Goal: Task Accomplishment & Management: Manage account settings

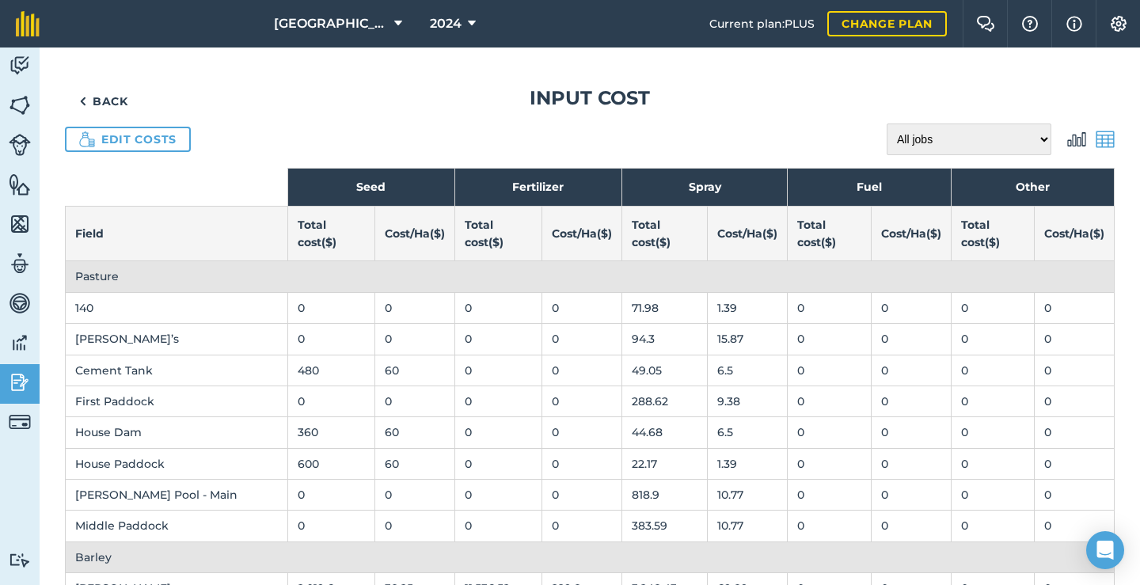
click at [170, 144] on link "Edit costs" at bounding box center [128, 139] width 126 height 25
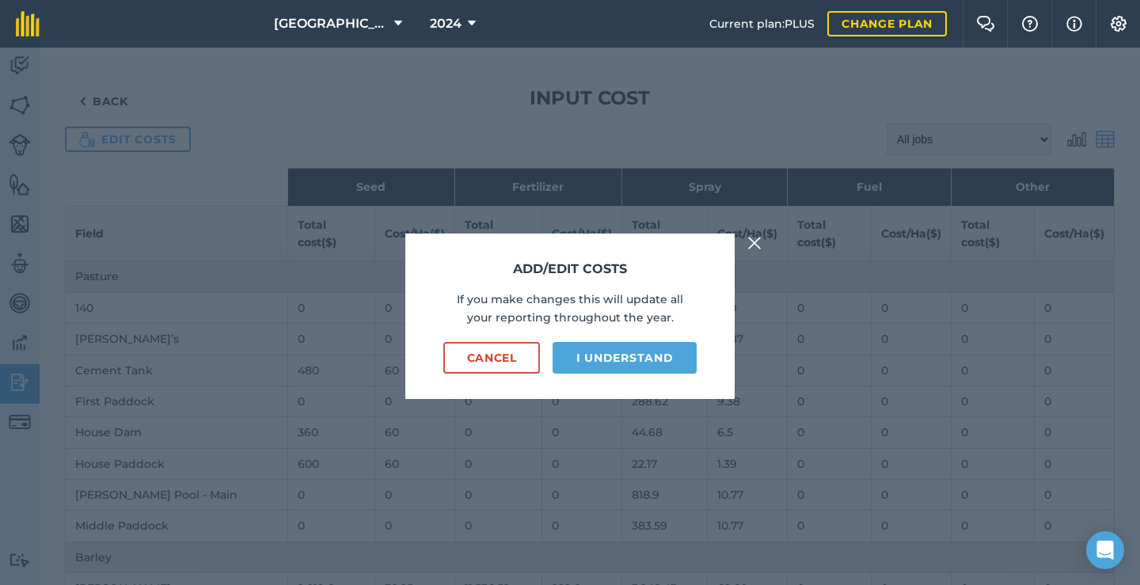
click at [610, 355] on button "I understand" at bounding box center [624, 358] width 144 height 32
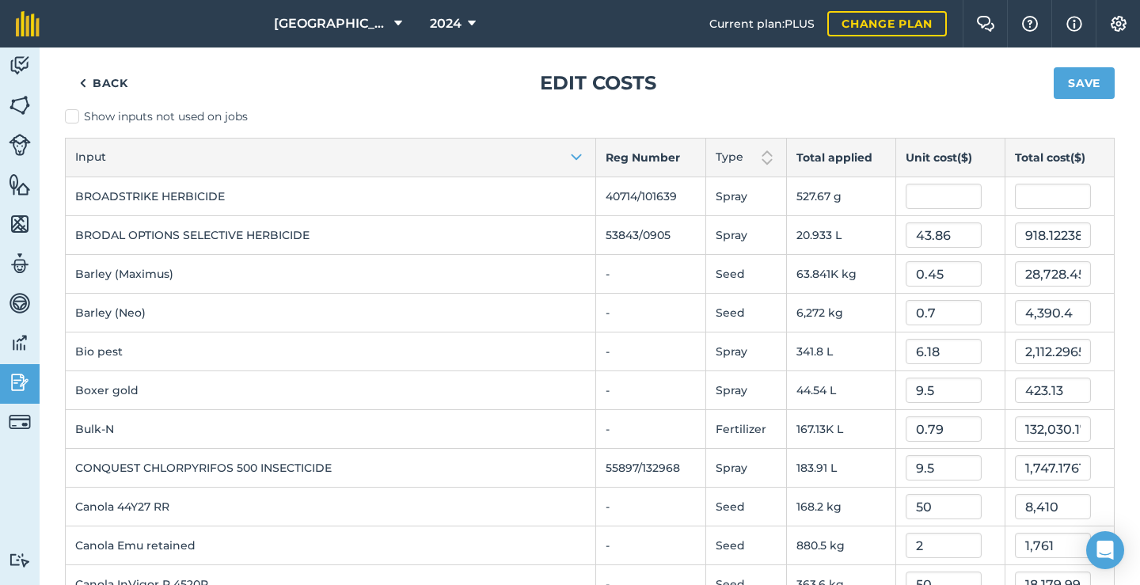
scroll to position [17, 0]
click at [913, 197] on input "text" at bounding box center [943, 194] width 76 height 25
type input "6"
click at [1083, 82] on button "Save" at bounding box center [1083, 82] width 61 height 32
type input "3,166.0155000000004"
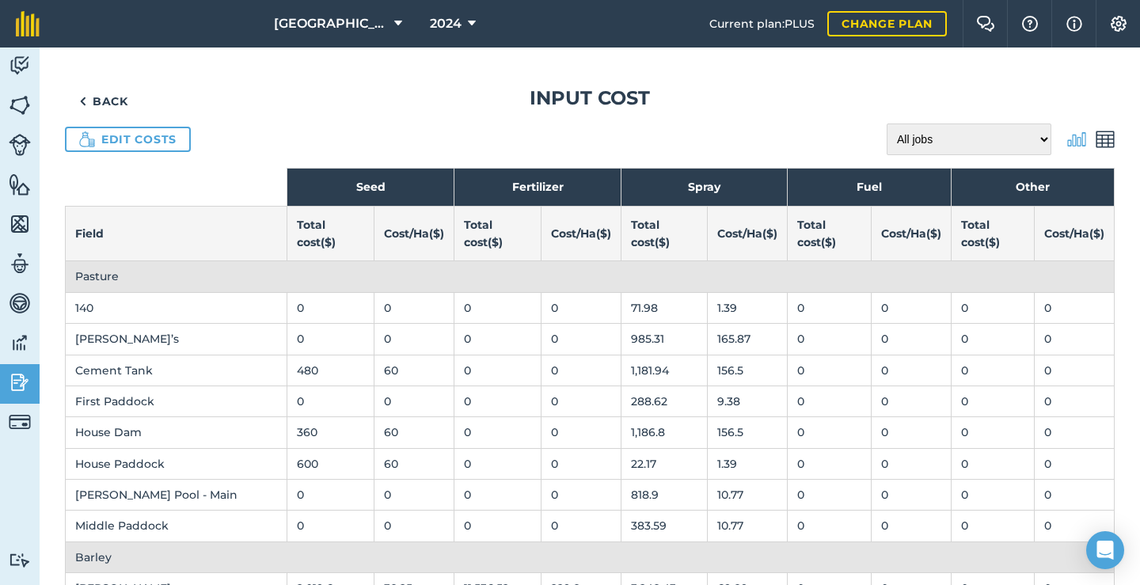
click at [130, 144] on link "Edit costs" at bounding box center [128, 139] width 126 height 25
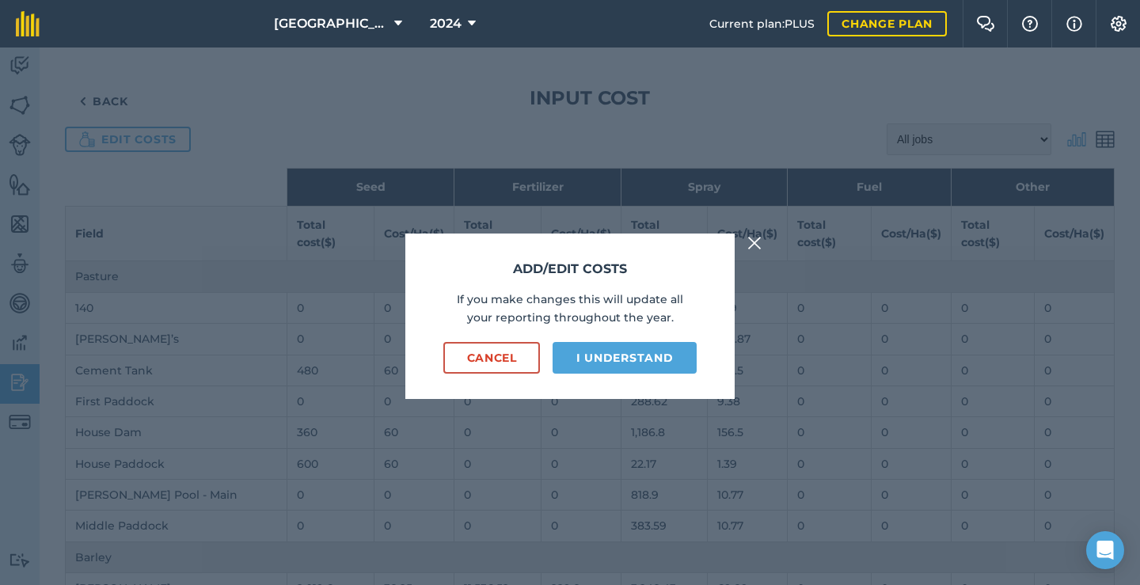
click at [602, 352] on button "I understand" at bounding box center [624, 358] width 144 height 32
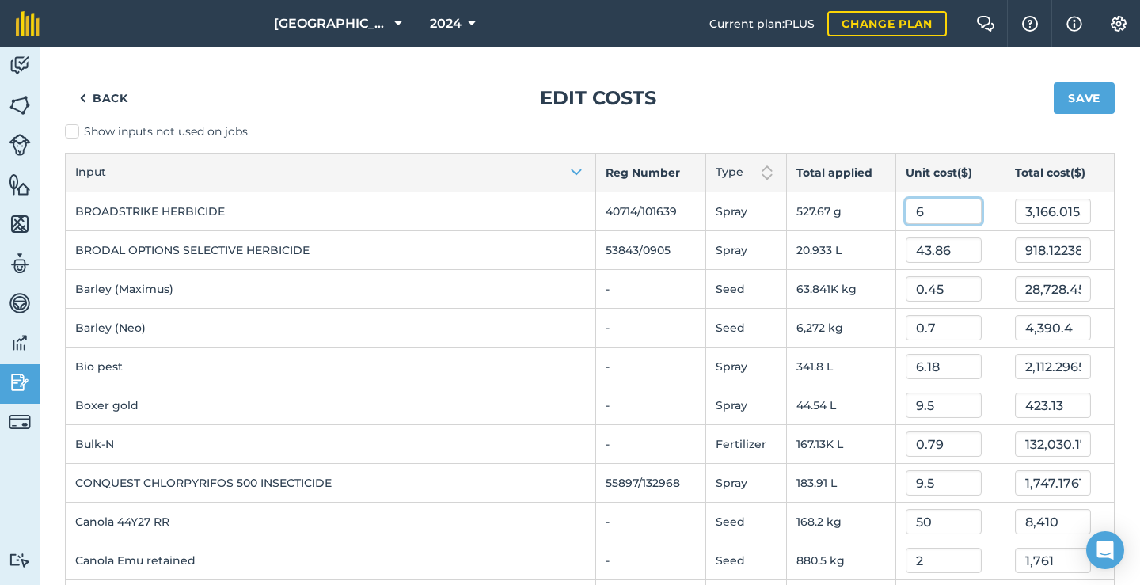
click at [924, 214] on input "6" at bounding box center [943, 211] width 76 height 25
click at [1084, 100] on button "Save" at bounding box center [1083, 98] width 61 height 32
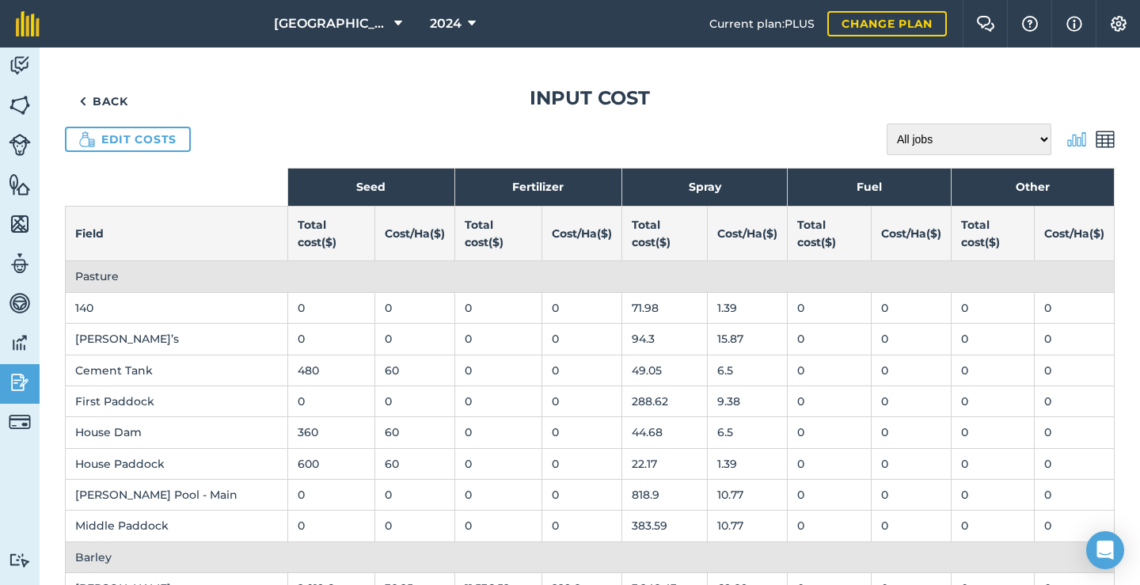
click at [465, 28] on button "2024" at bounding box center [452, 23] width 59 height 47
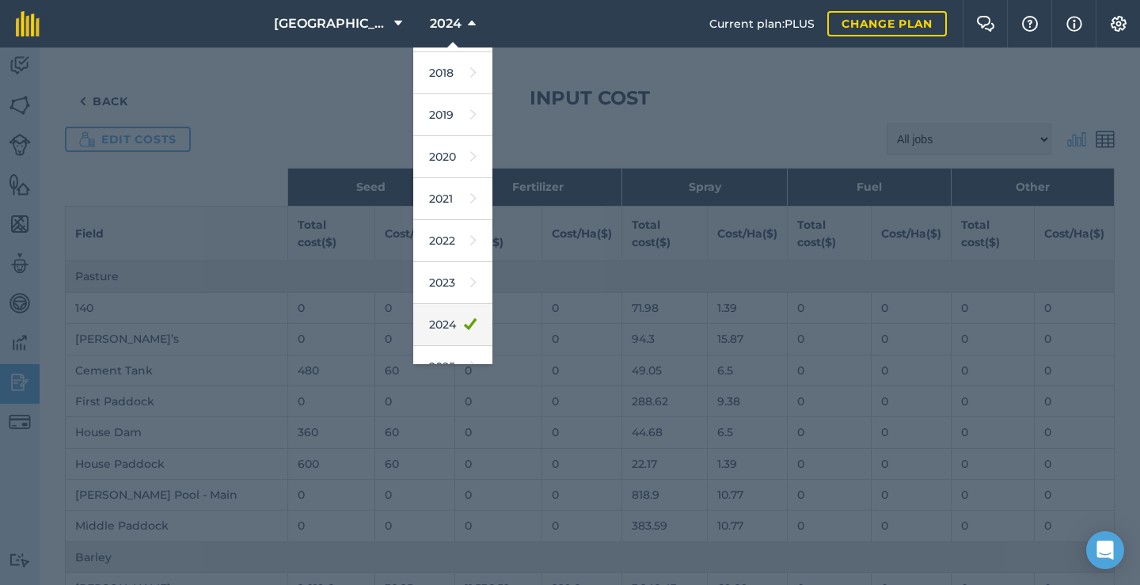
scroll to position [47, 0]
click at [448, 351] on link "2025" at bounding box center [452, 357] width 79 height 42
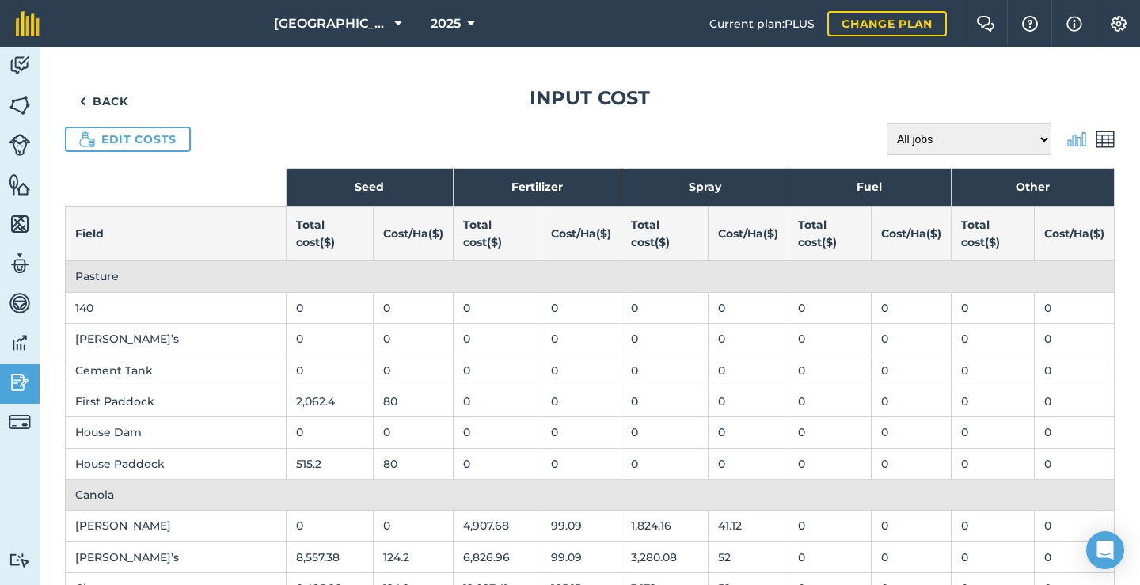
scroll to position [0, 0]
click at [104, 101] on link "Back" at bounding box center [104, 101] width 78 height 32
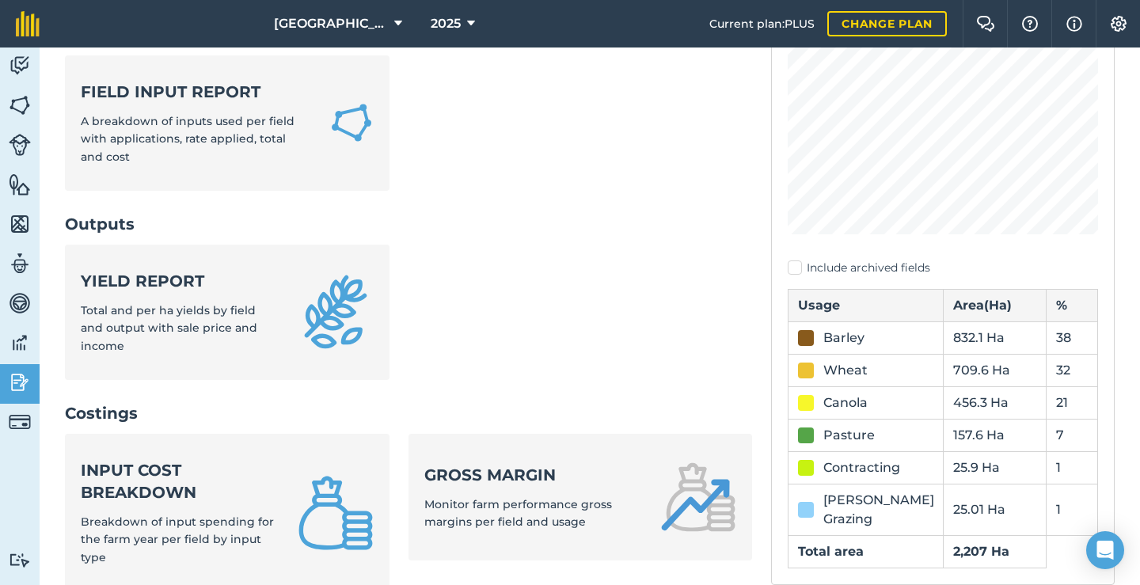
scroll to position [287, 0]
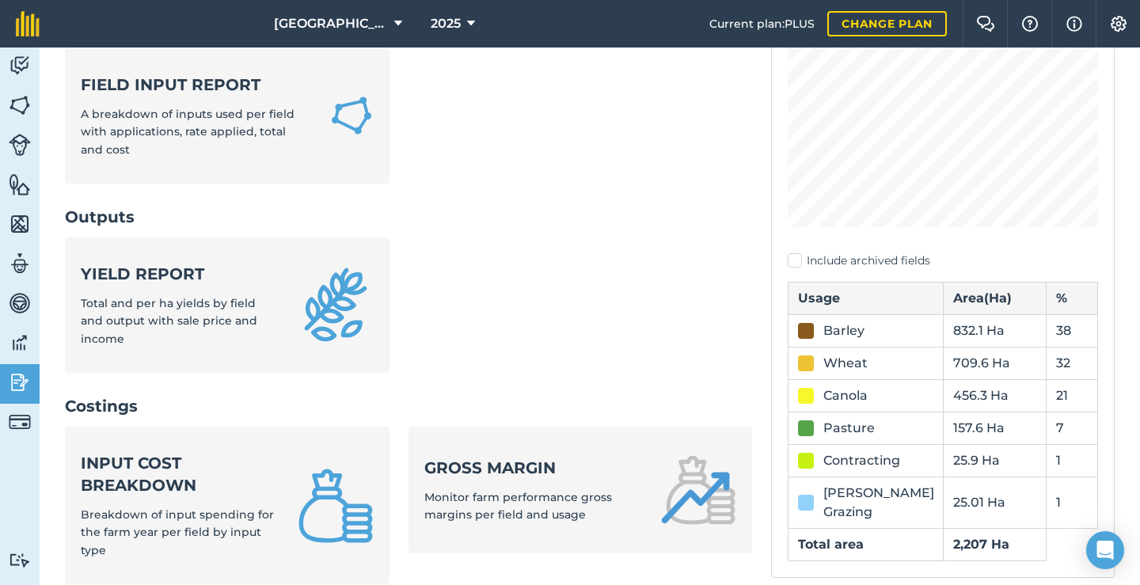
click at [216, 452] on div "Input cost breakdown Breakdown of input spending for the farm year per field by…" at bounding box center [180, 505] width 198 height 107
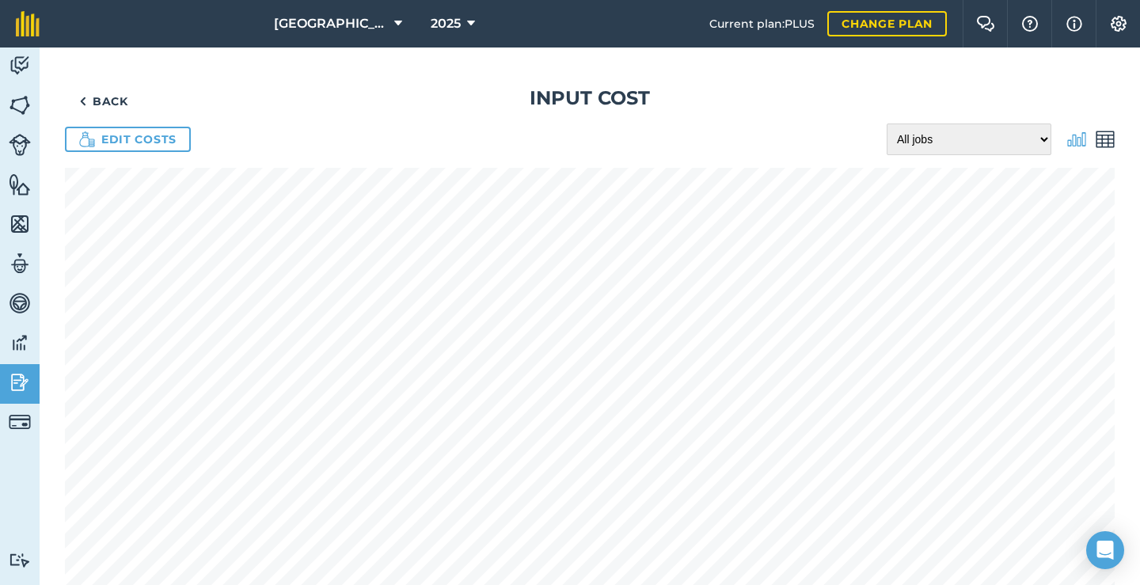
click at [1113, 141] on img at bounding box center [1104, 139] width 19 height 19
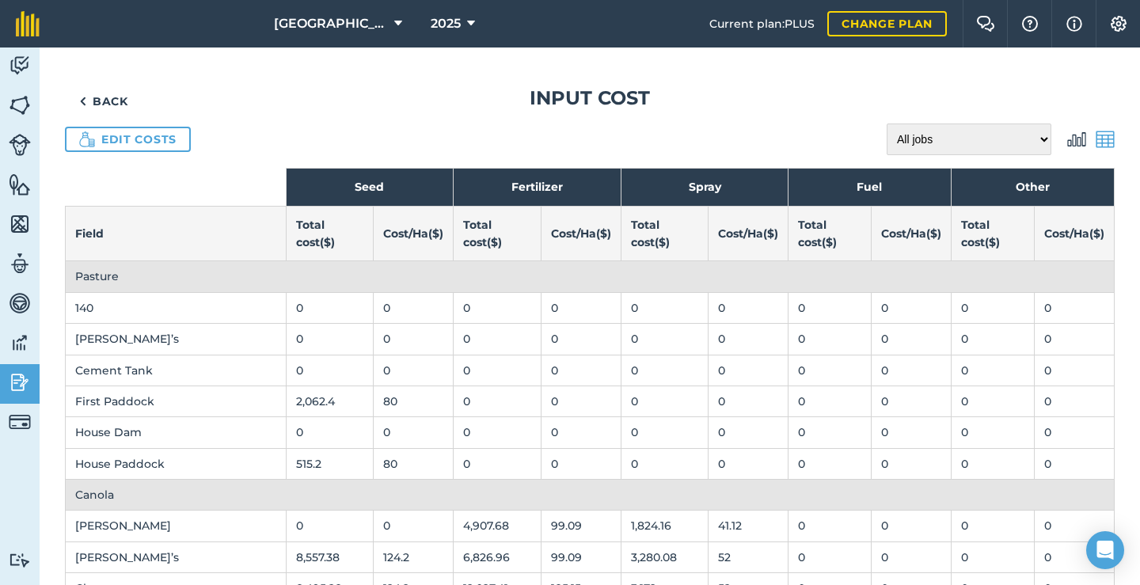
click at [122, 103] on link "Back" at bounding box center [104, 101] width 78 height 32
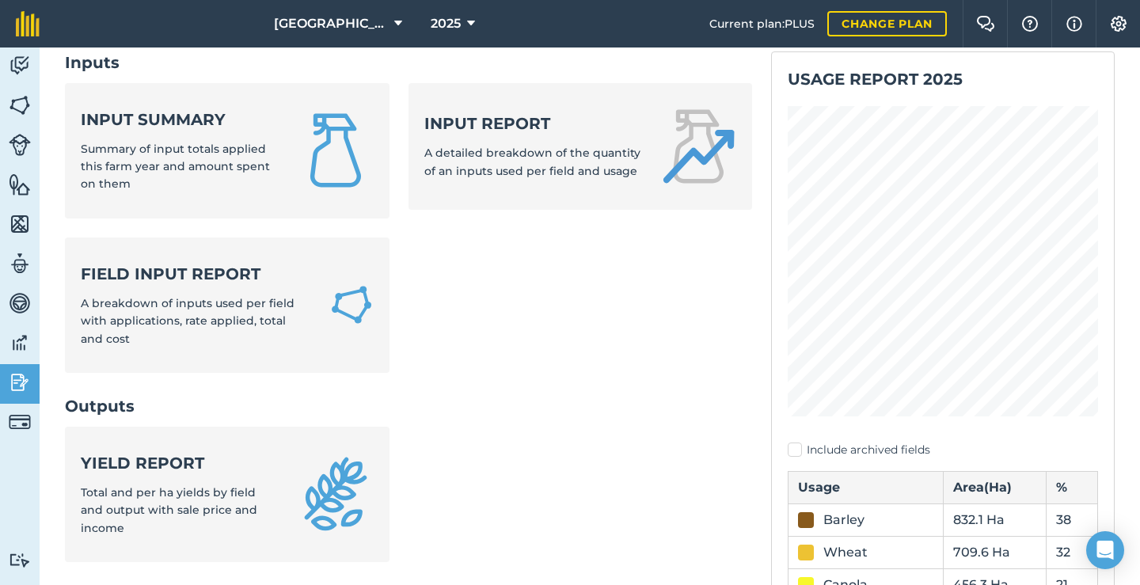
scroll to position [93, 0]
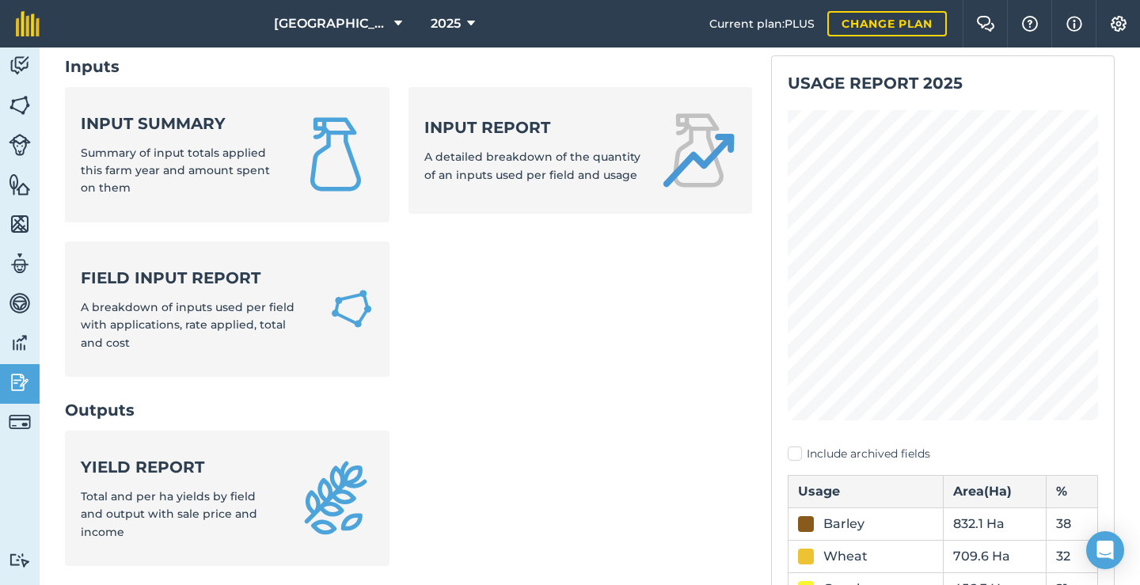
click at [245, 137] on div "Input summary Summary of input totals applied this farm year and amount spent o…" at bounding box center [180, 154] width 198 height 85
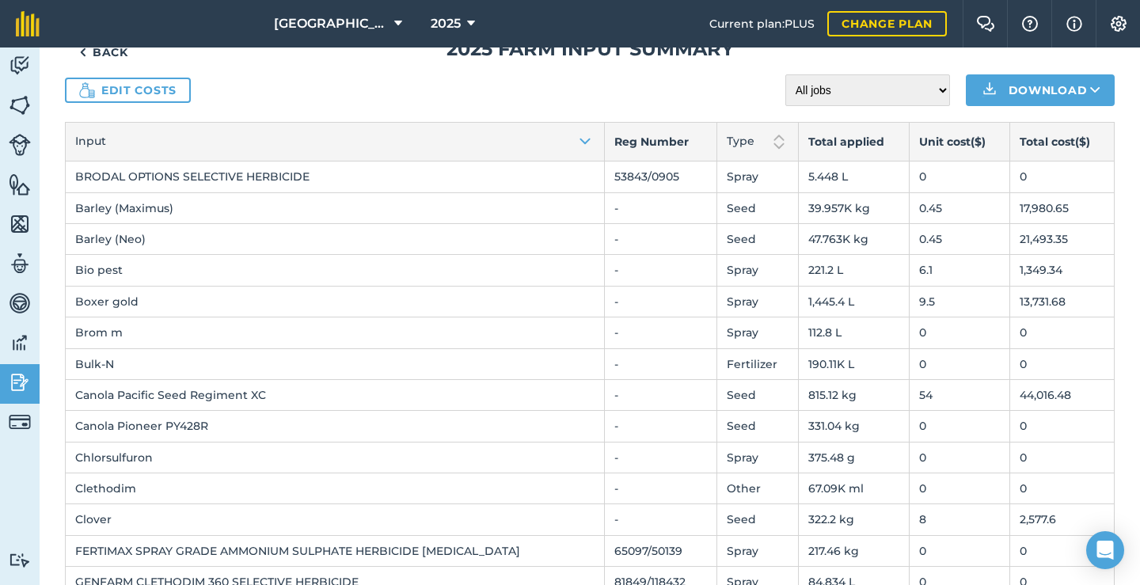
scroll to position [35, 0]
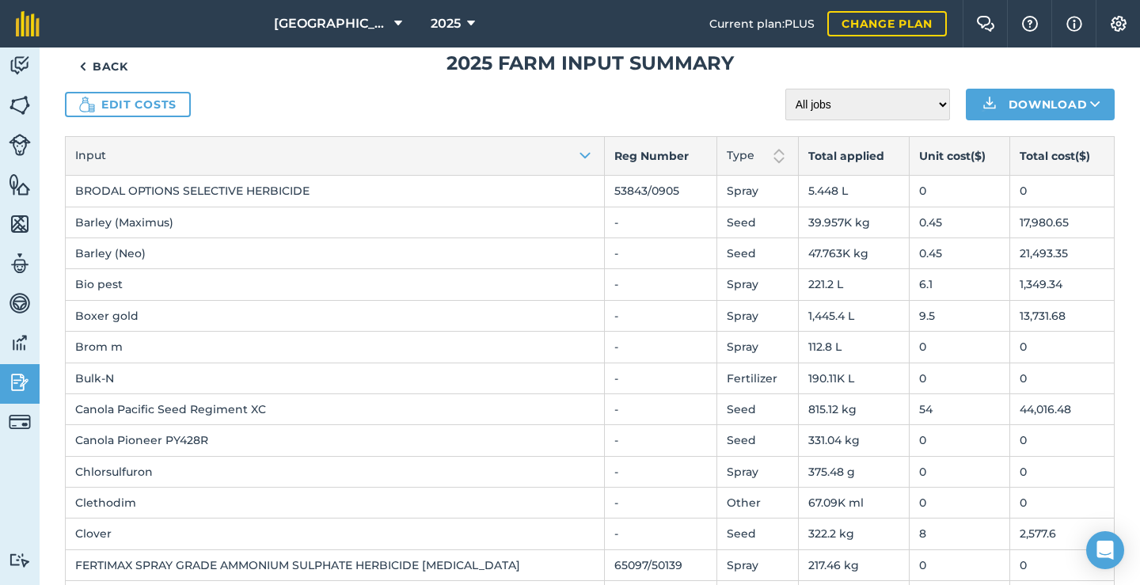
click at [141, 110] on link "Edit costs" at bounding box center [128, 104] width 126 height 25
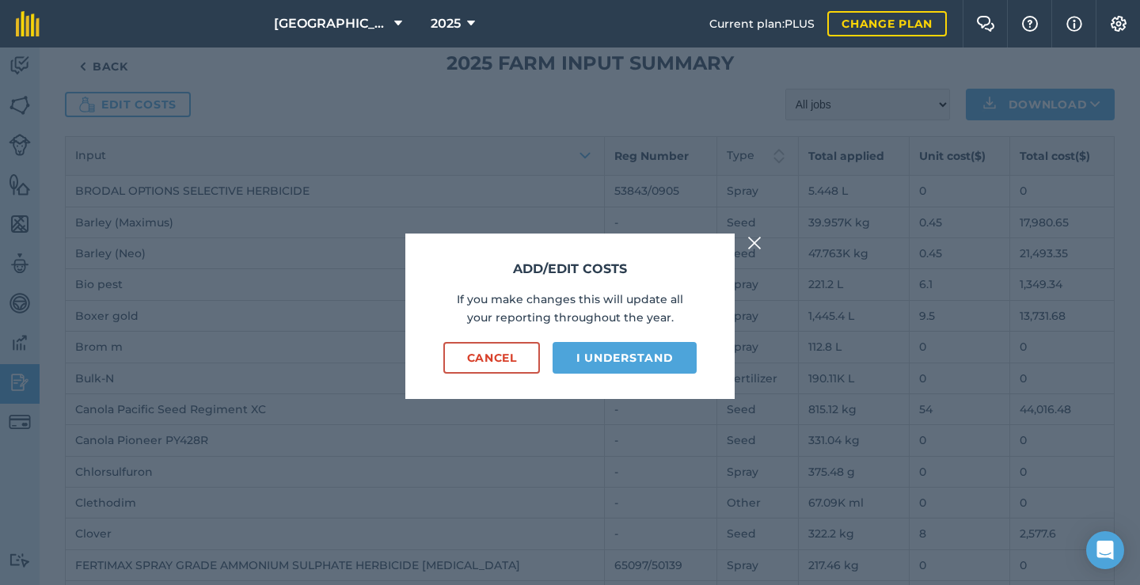
click at [586, 361] on button "I understand" at bounding box center [624, 358] width 144 height 32
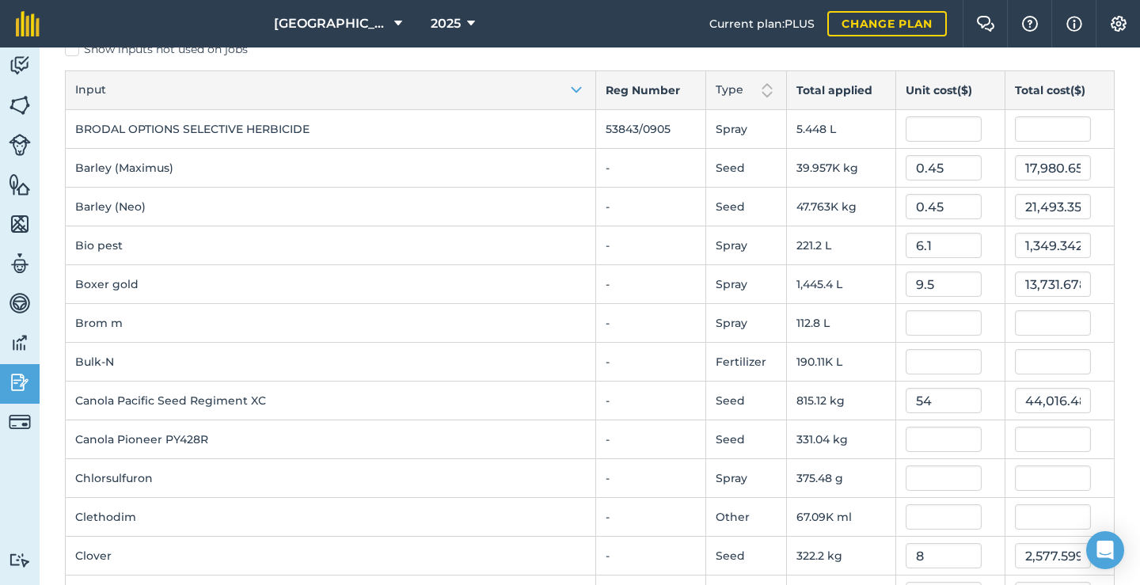
scroll to position [82, 0]
click at [935, 131] on input "text" at bounding box center [943, 128] width 76 height 25
type input "40"
click at [1083, 16] on button "Save" at bounding box center [1083, 16] width 61 height 32
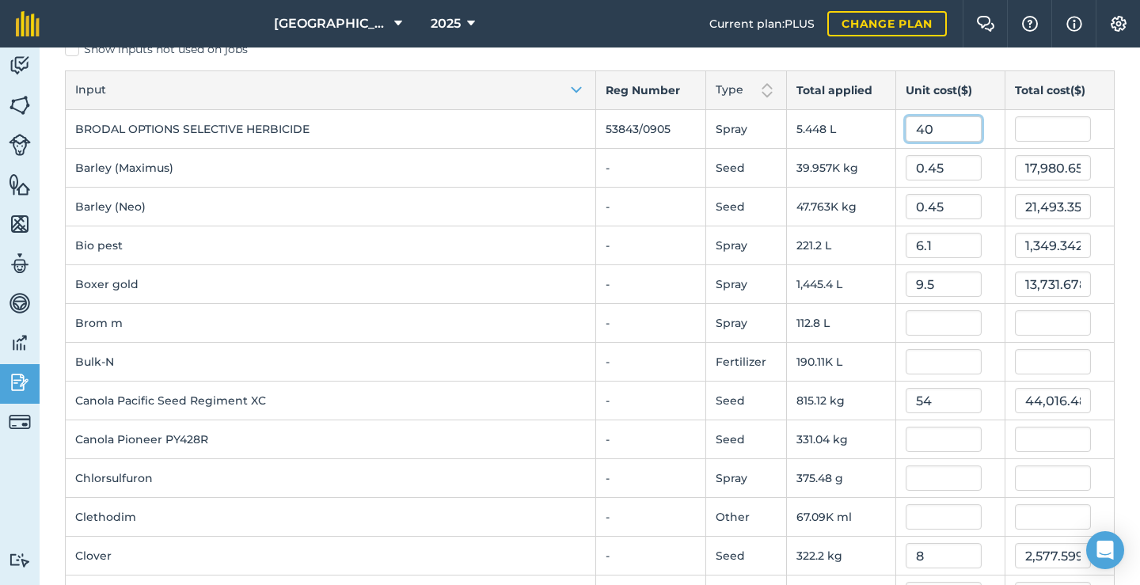
type input "217.92000000000002"
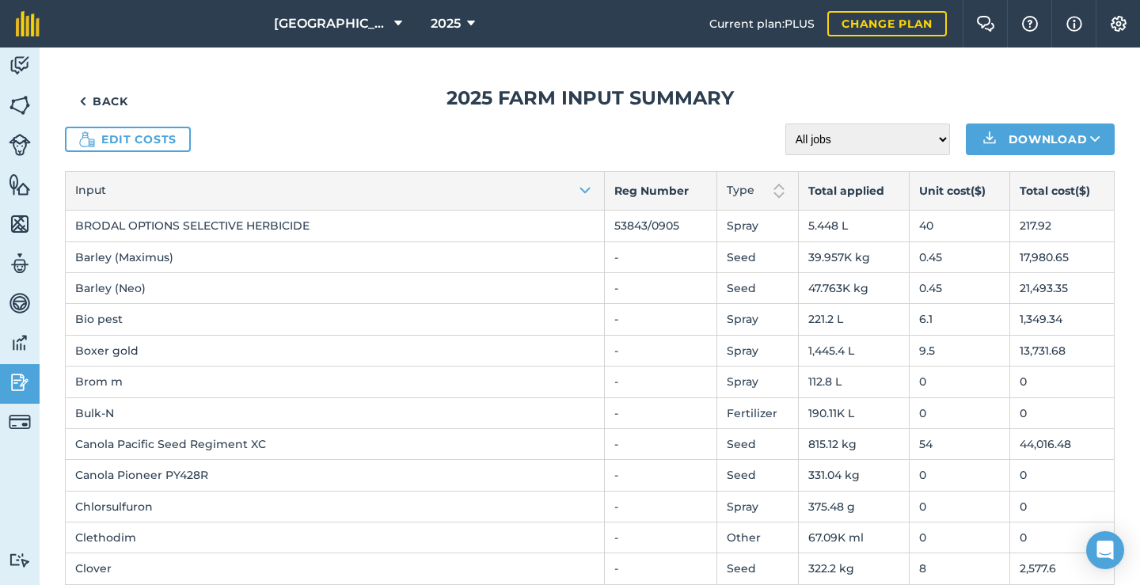
click at [139, 137] on link "Edit costs" at bounding box center [128, 139] width 126 height 25
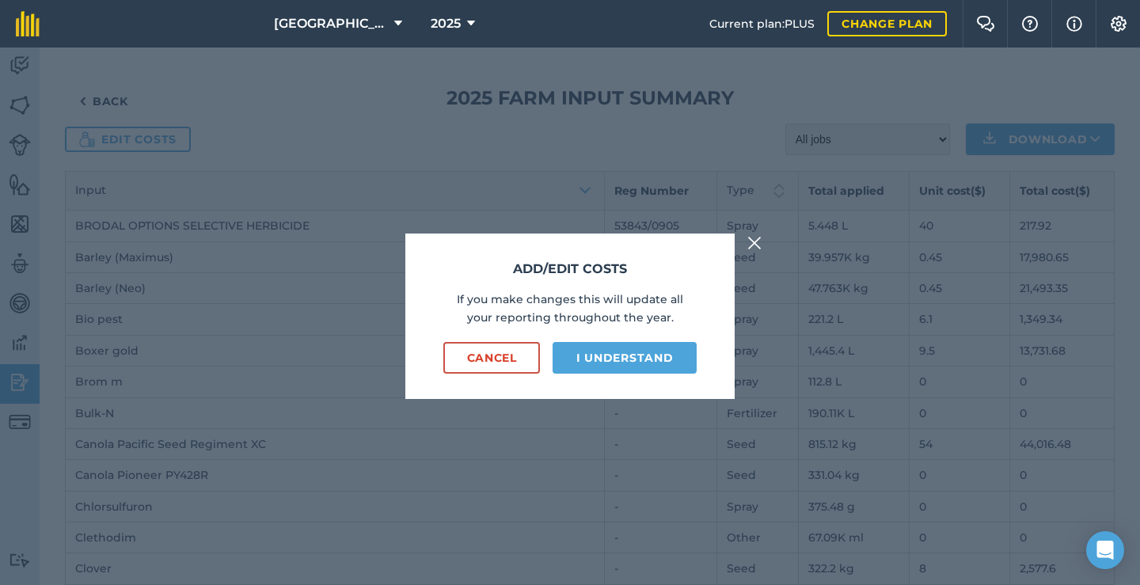
click at [623, 356] on button "I understand" at bounding box center [624, 358] width 144 height 32
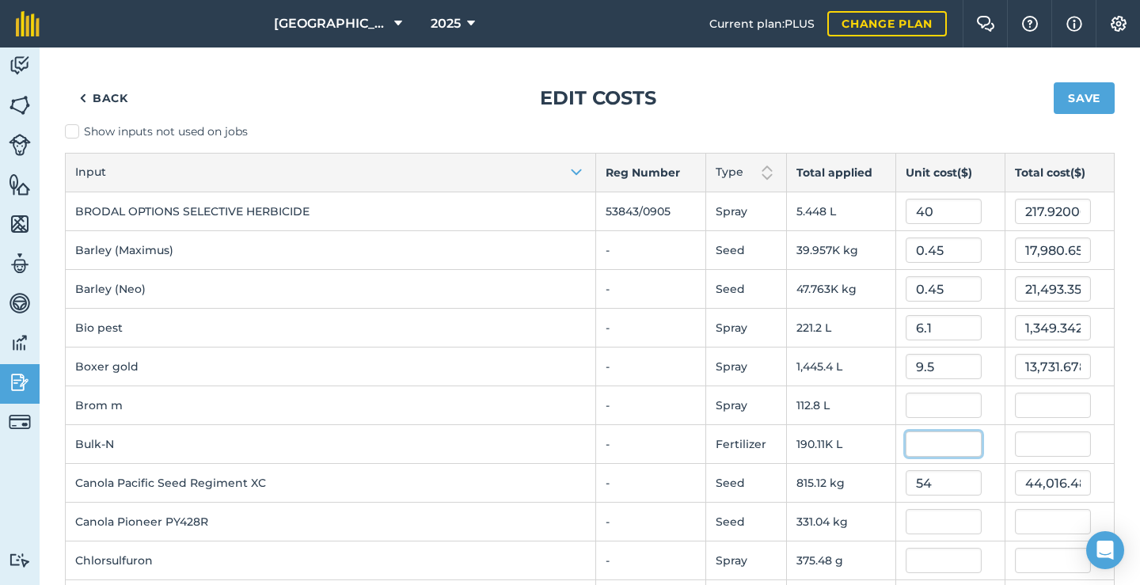
click at [924, 453] on input "text" at bounding box center [943, 443] width 76 height 25
type input "0.65"
type input "123,568.6985"
click at [926, 528] on input "text" at bounding box center [943, 521] width 76 height 25
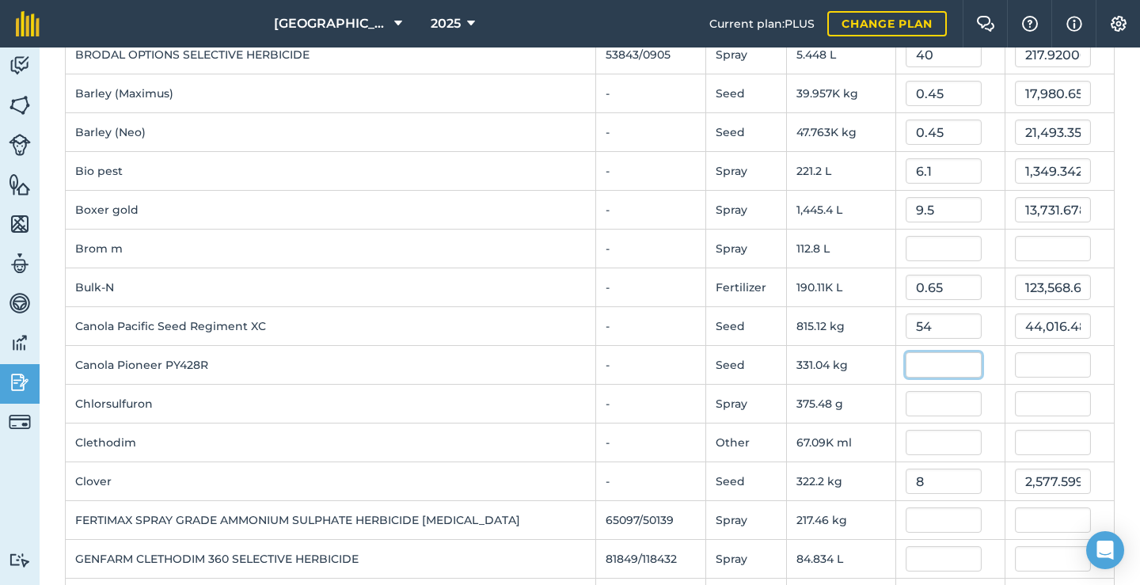
scroll to position [155, 0]
type input "54"
type input "17,876.106"
click at [924, 412] on input "text" at bounding box center [943, 405] width 76 height 25
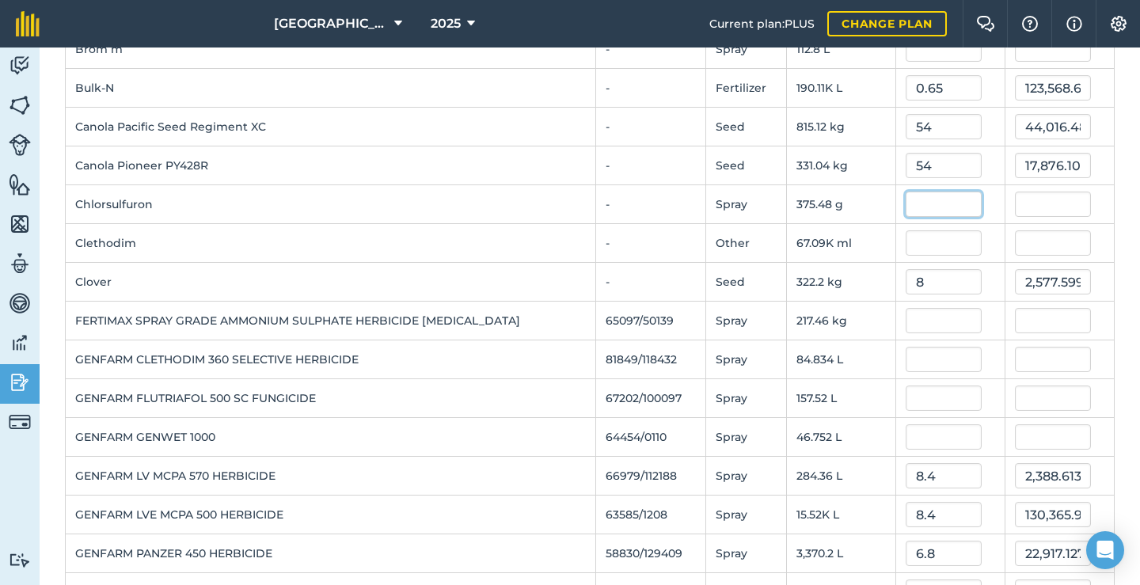
scroll to position [358, 0]
click at [921, 396] on input "text" at bounding box center [943, 396] width 76 height 25
type input "23.5"
type input "3,701.7197650000003"
click at [914, 433] on input "text" at bounding box center [943, 435] width 76 height 25
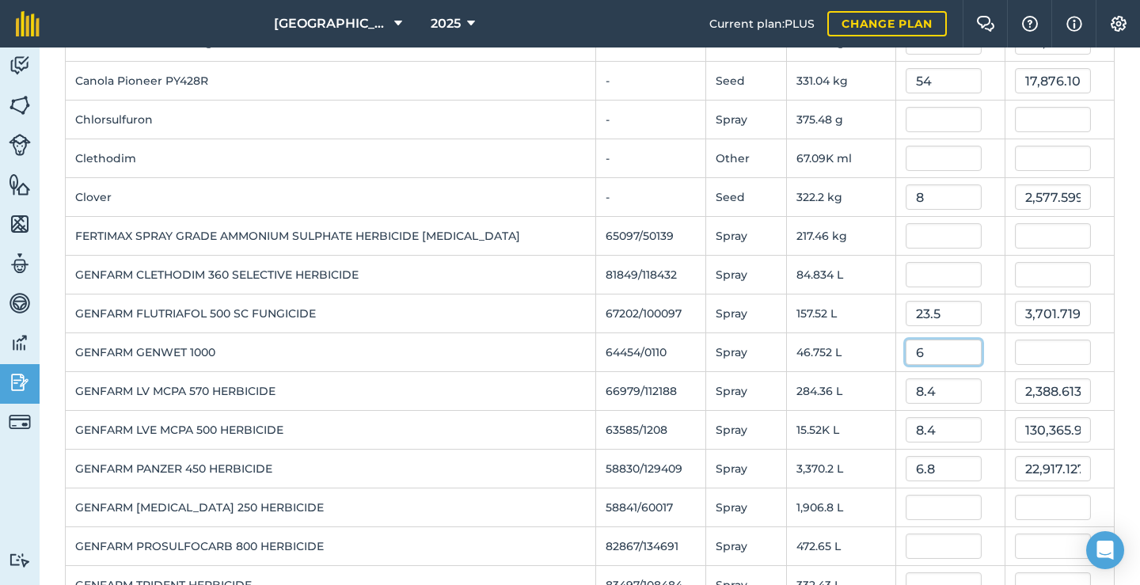
scroll to position [446, 0]
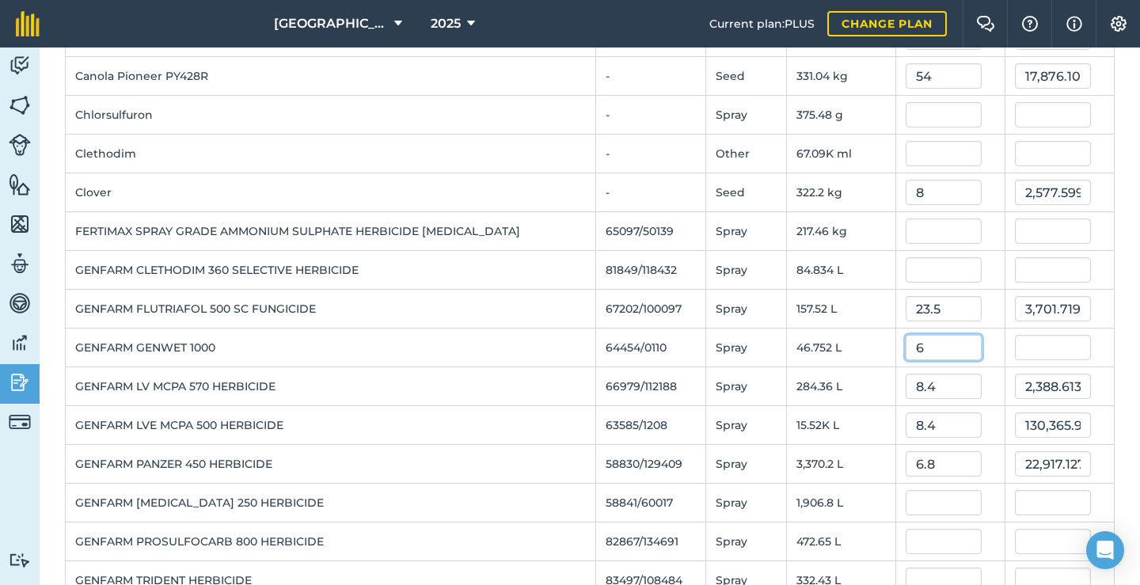
type input "6"
type input "280.5141"
click at [918, 521] on td at bounding box center [949, 503] width 109 height 39
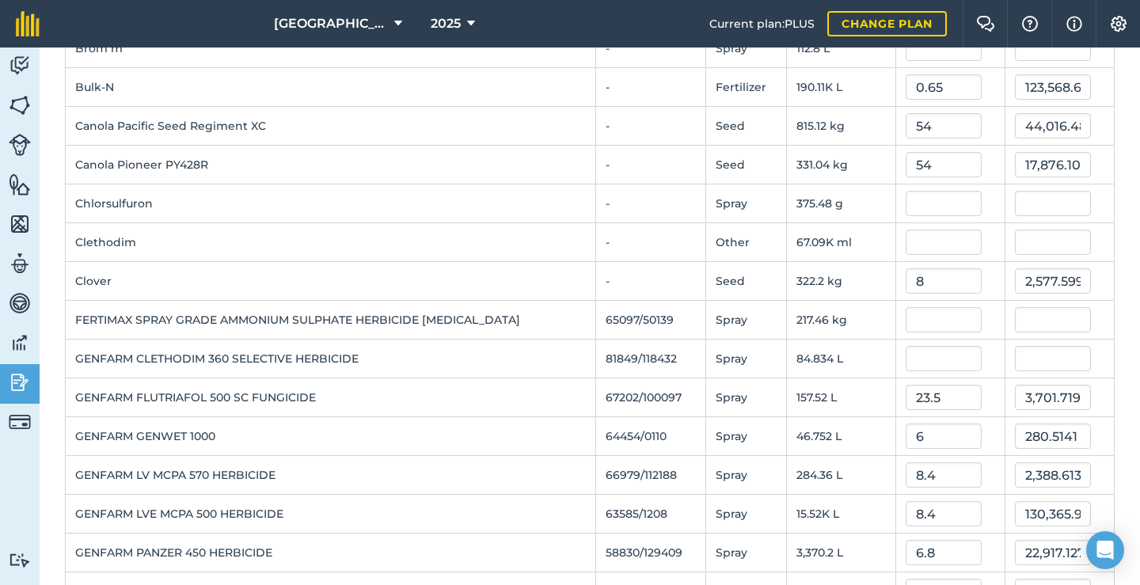
scroll to position [351, 0]
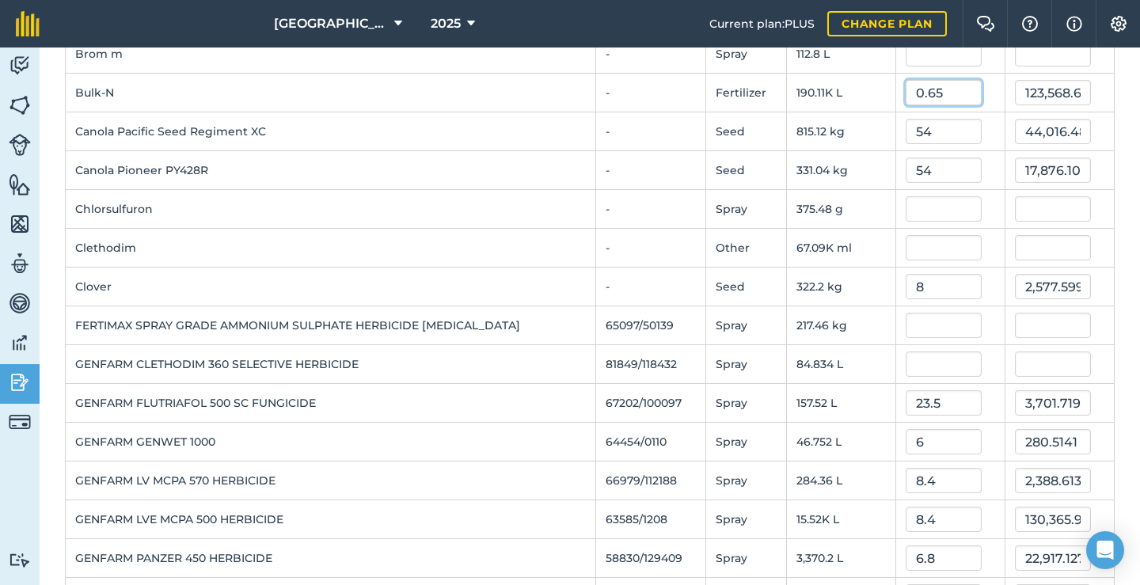
click at [942, 92] on input "0.65" at bounding box center [943, 92] width 76 height 25
type input "0.492"
type input "93,531.99948"
click at [651, 172] on td "-" at bounding box center [650, 170] width 110 height 39
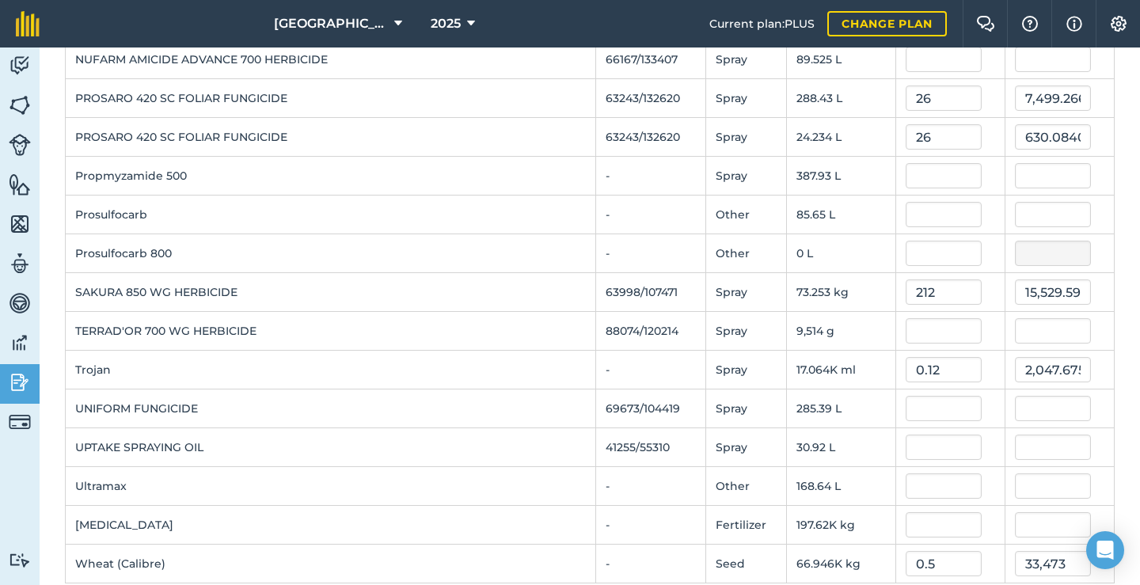
scroll to position [1592, 0]
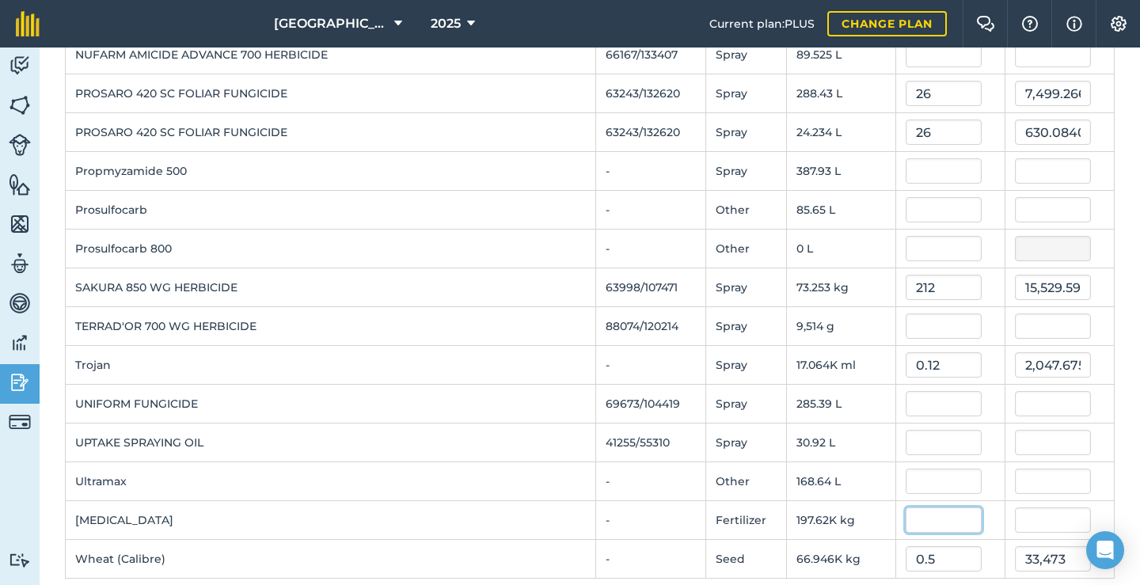
click at [928, 520] on input "text" at bounding box center [943, 519] width 76 height 25
type input "8"
type input "0.8"
type input "158,099.024"
click at [882, 433] on td "30.92 L" at bounding box center [840, 442] width 109 height 39
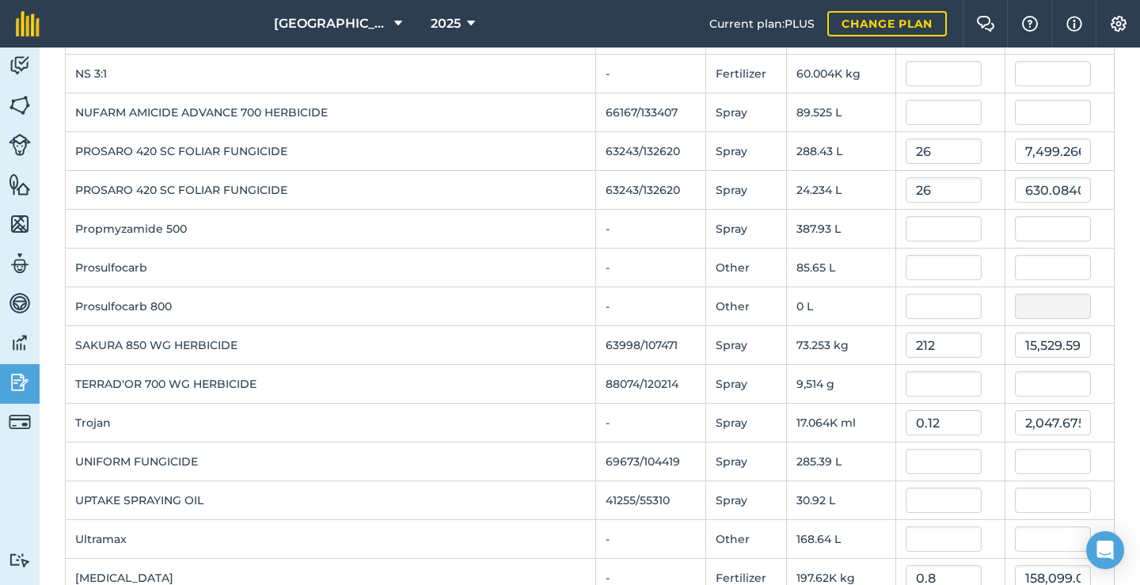
scroll to position [1513, 0]
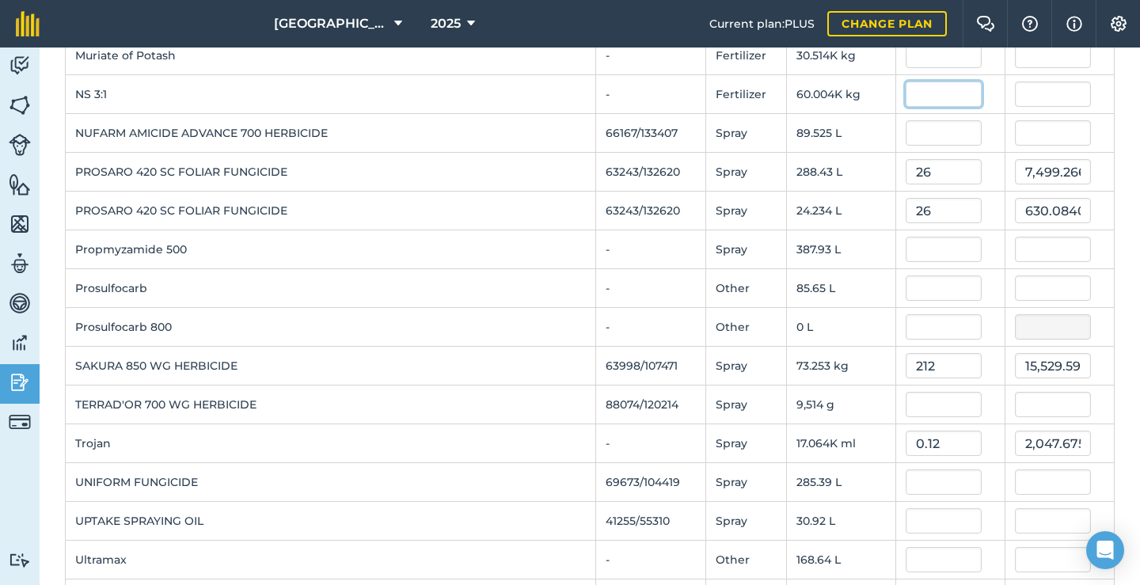
click at [933, 105] on input "text" at bounding box center [943, 94] width 76 height 25
type input "0.615"
type input "36,902.6199"
click at [861, 252] on td "387.93 L" at bounding box center [840, 249] width 109 height 39
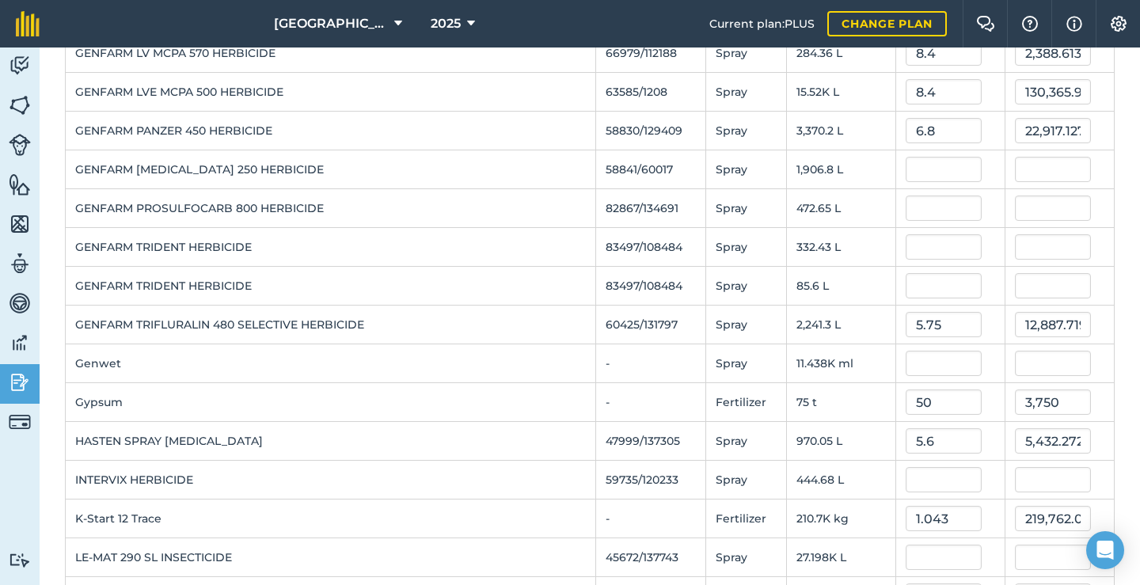
scroll to position [777, 0]
click at [935, 174] on input "text" at bounding box center [943, 170] width 76 height 25
type input "3.6"
type input "6,864.398999999999"
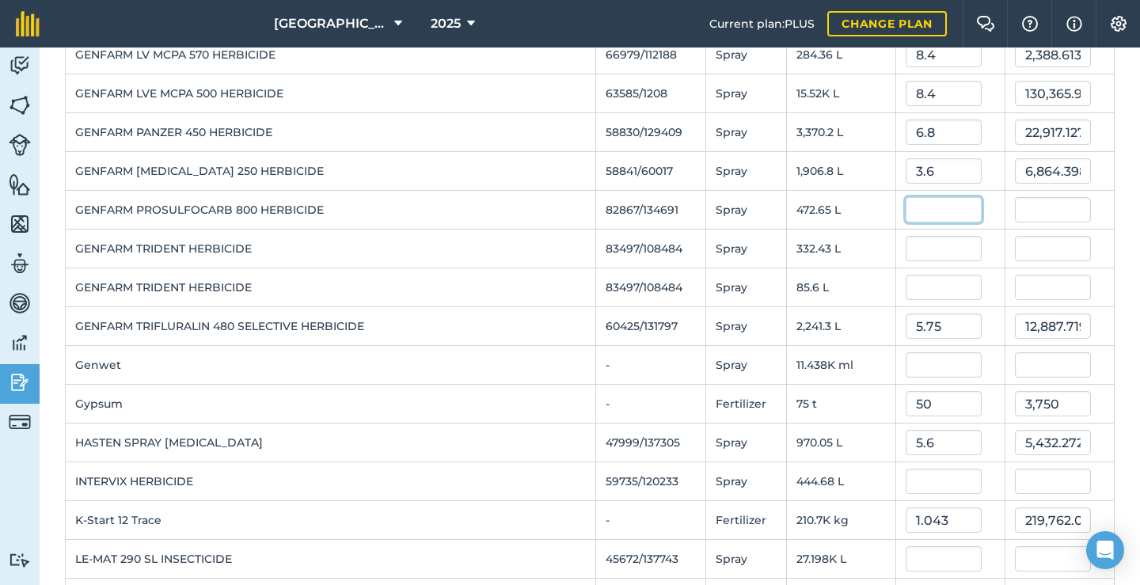
click at [928, 200] on input "text" at bounding box center [943, 209] width 76 height 25
click at [932, 249] on input "text" at bounding box center [943, 248] width 76 height 25
click at [939, 321] on input "5.75" at bounding box center [943, 325] width 76 height 25
click at [937, 364] on input "text" at bounding box center [943, 364] width 76 height 25
type input "6"
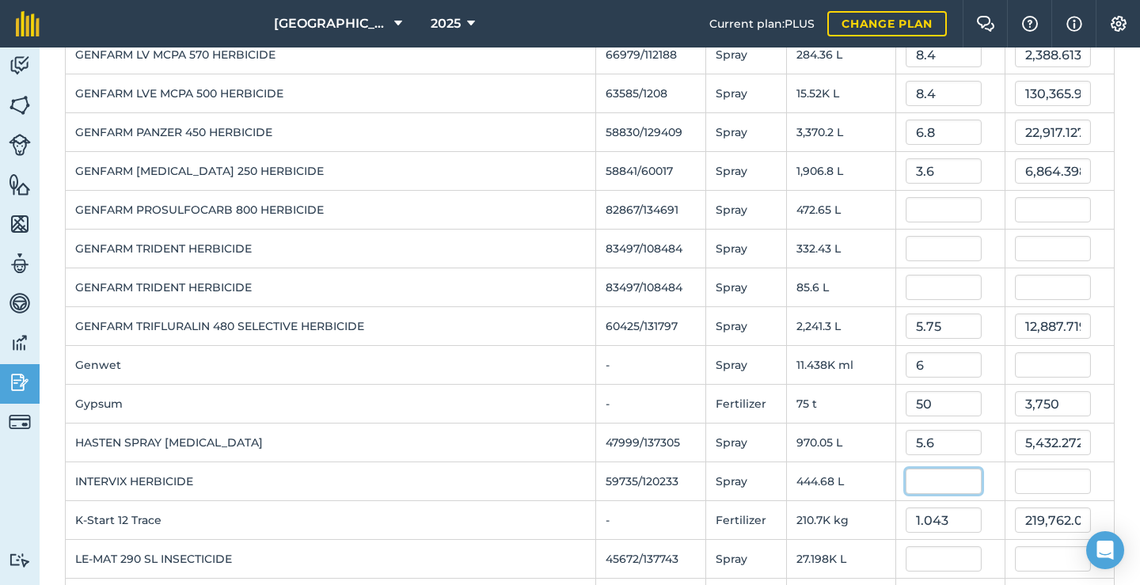
type input "68,627.43000000001"
click at [929, 484] on input "text" at bounding box center [943, 481] width 76 height 25
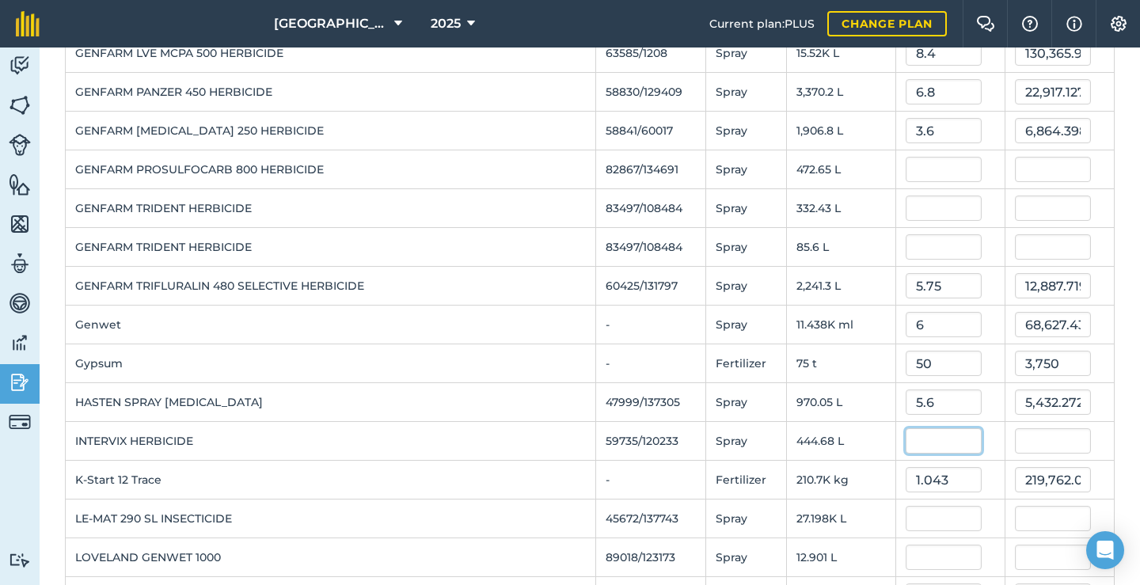
scroll to position [822, 0]
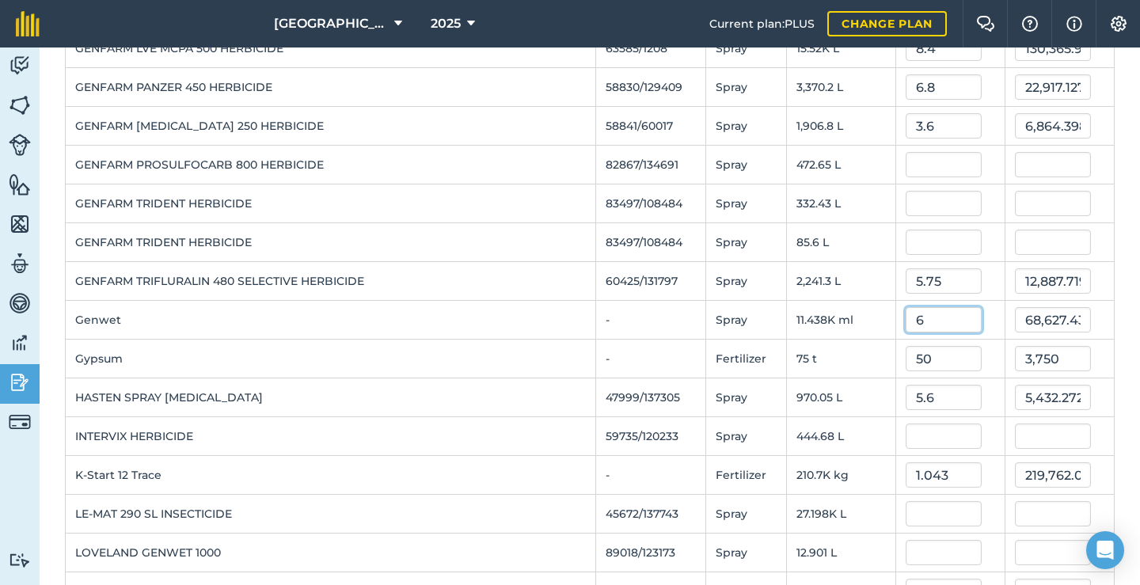
click at [905, 323] on input "6" at bounding box center [943, 319] width 76 height 25
type input "0.006"
type input "68.62743"
click at [864, 360] on td "75 t" at bounding box center [840, 359] width 109 height 39
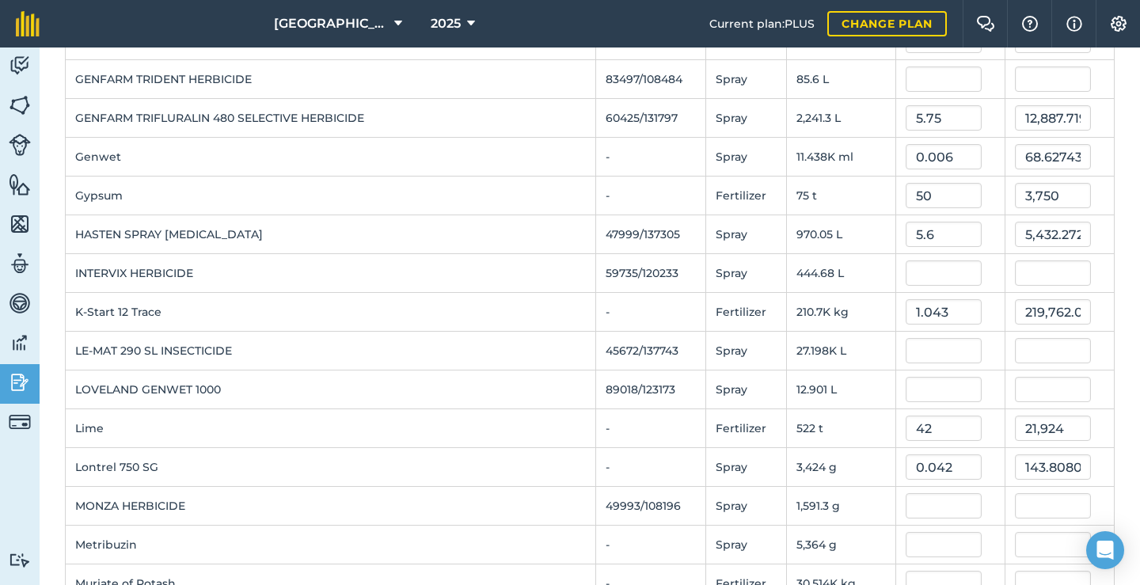
scroll to position [985, 0]
click at [864, 355] on td "27.198K L" at bounding box center [840, 351] width 109 height 39
click at [918, 276] on input "text" at bounding box center [943, 273] width 76 height 25
click at [921, 349] on input "text" at bounding box center [943, 351] width 76 height 25
click at [924, 381] on input "text" at bounding box center [943, 390] width 76 height 25
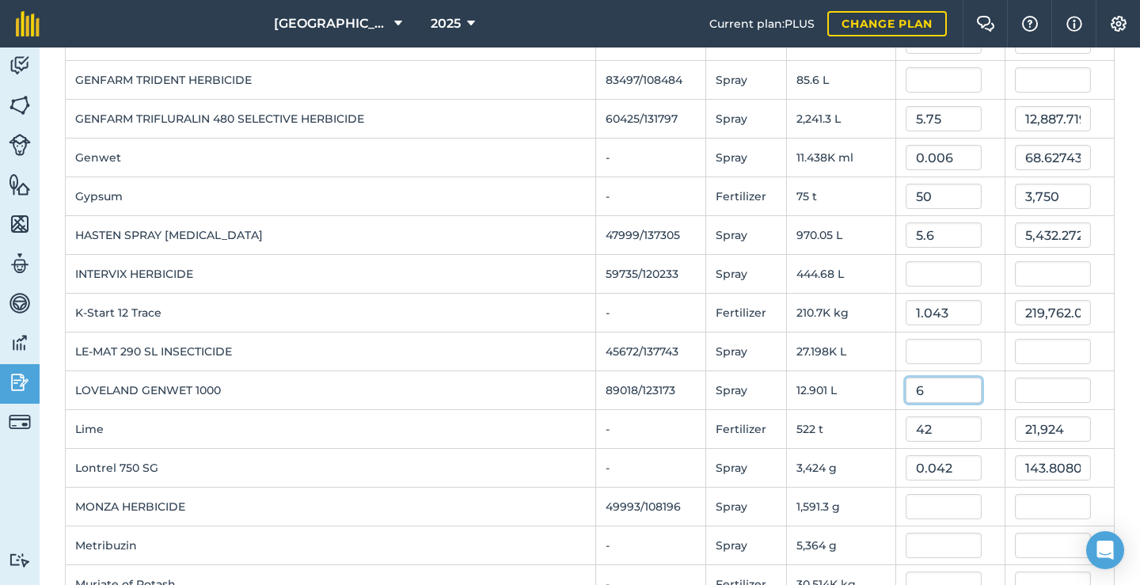
type input "6"
type input "77.408904"
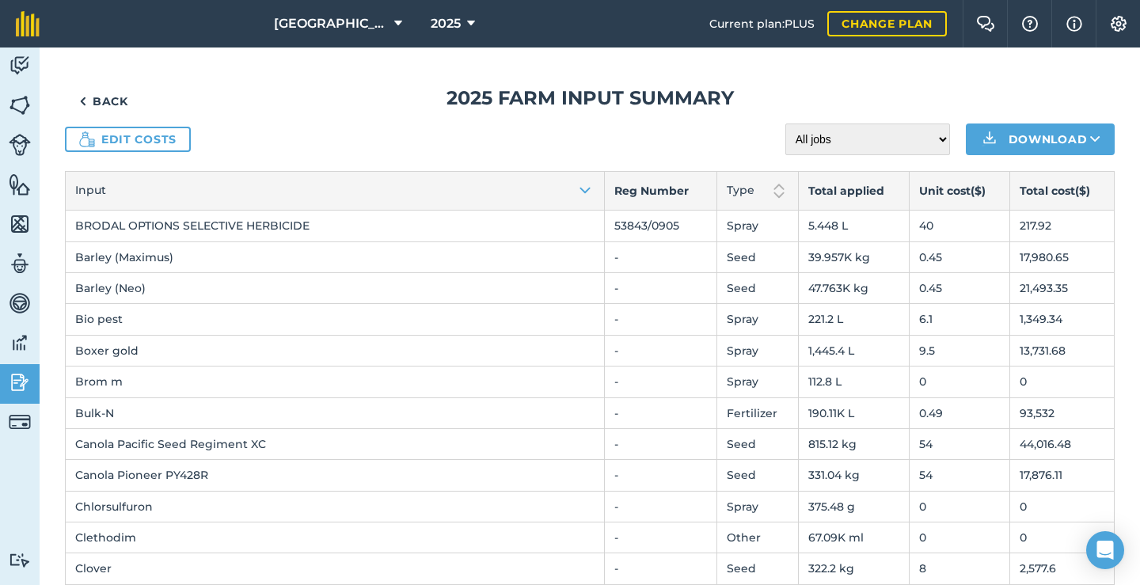
click at [137, 139] on link "Edit costs" at bounding box center [128, 139] width 126 height 25
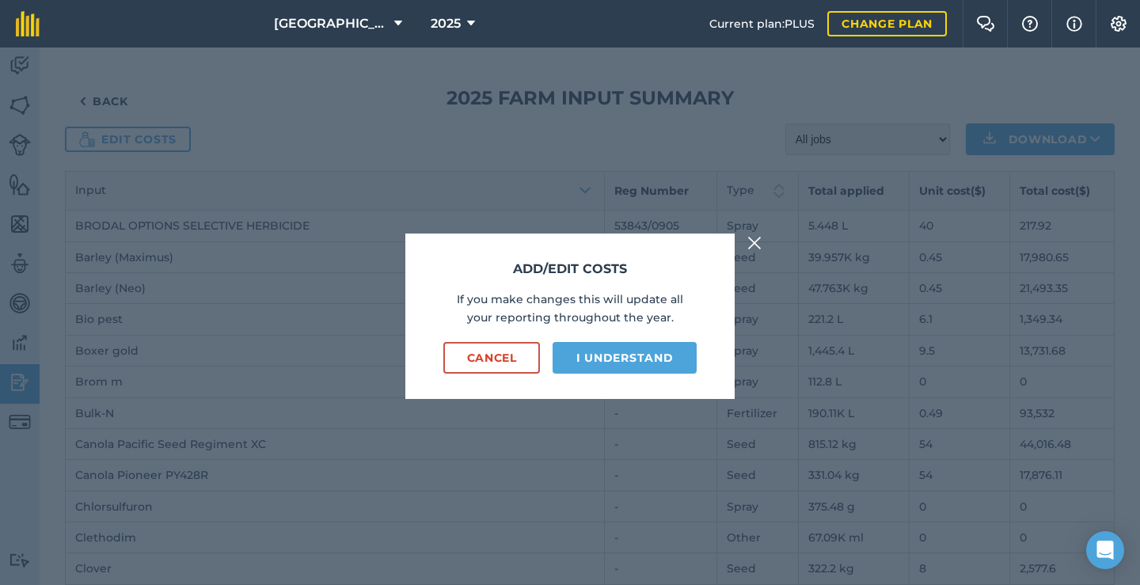
click at [625, 347] on button "I understand" at bounding box center [624, 358] width 144 height 32
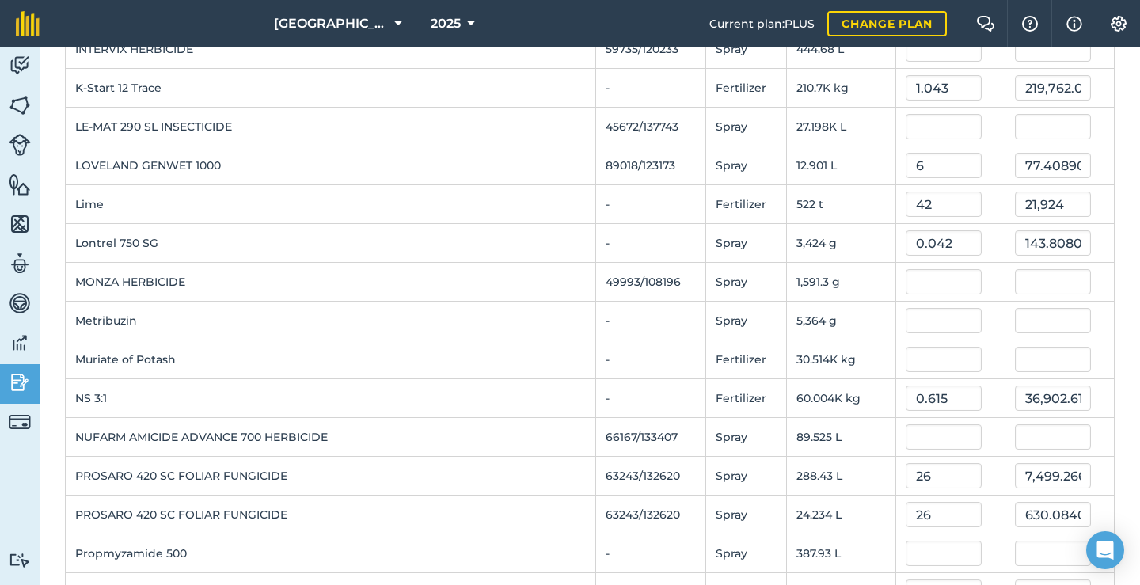
scroll to position [1216, 0]
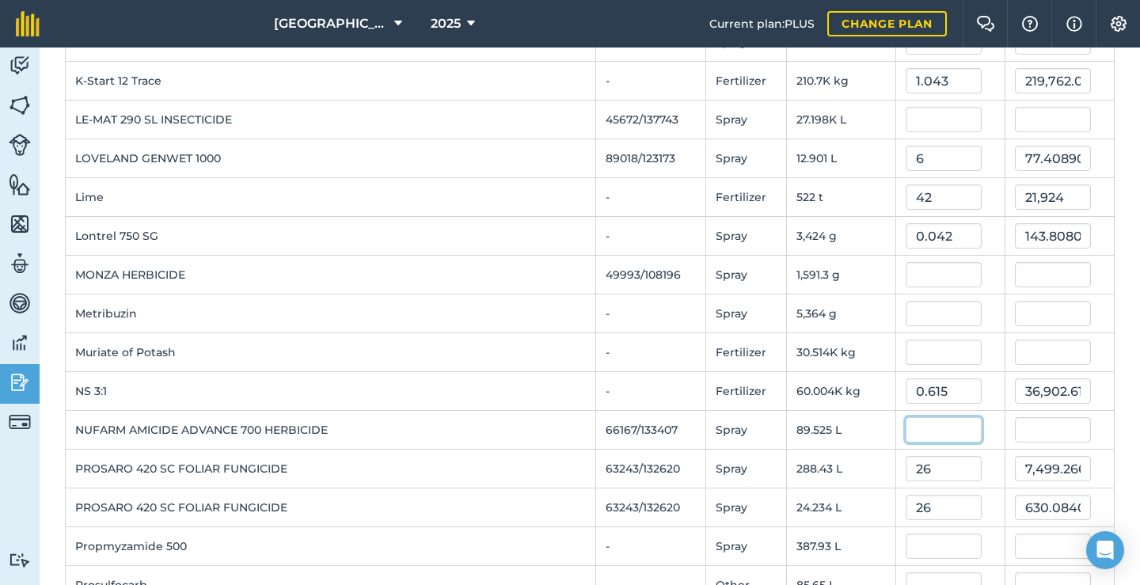
click at [917, 430] on input "text" at bounding box center [943, 429] width 76 height 25
type input "7.7"
type input "689.343732"
click at [924, 541] on input "text" at bounding box center [943, 545] width 76 height 25
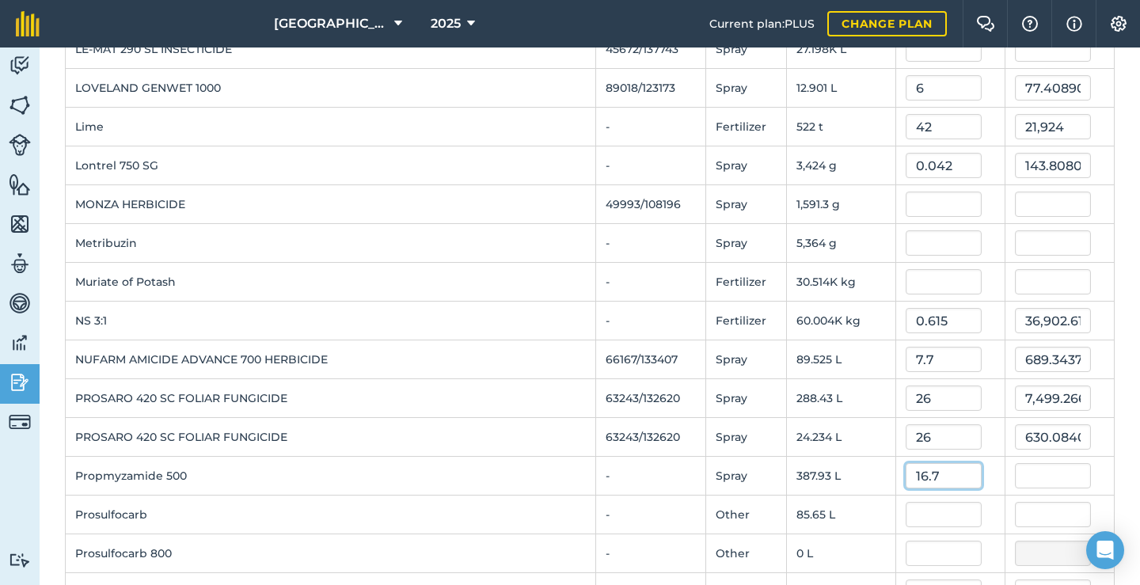
scroll to position [1353, 0]
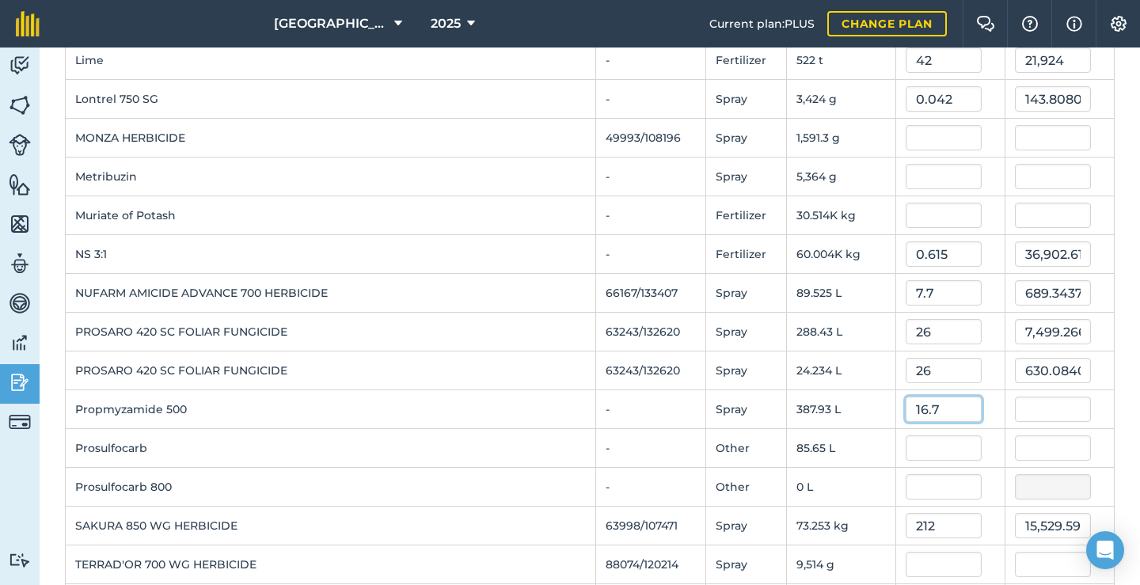
type input "16.7"
type input "6,478.388582"
click at [939, 451] on input "text" at bounding box center [943, 447] width 76 height 25
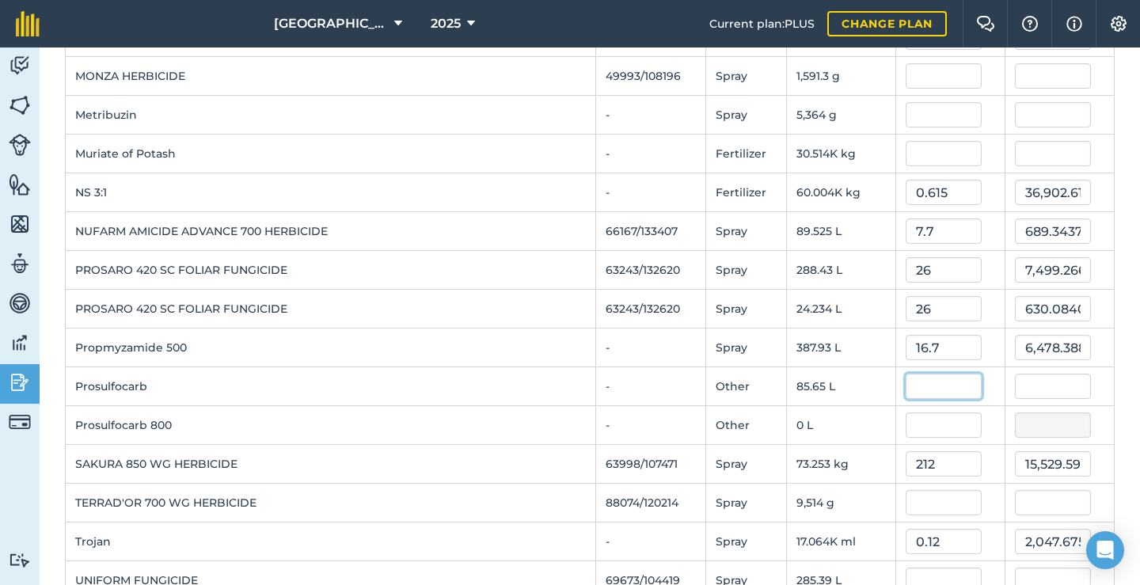
scroll to position [1419, 0]
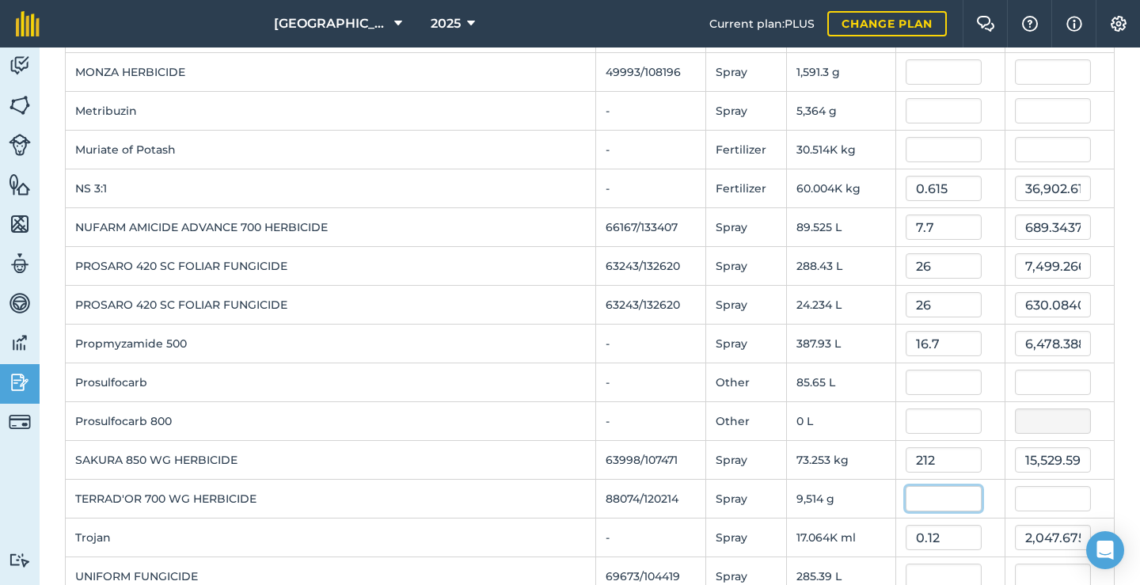
click at [929, 499] on input "text" at bounding box center [943, 498] width 76 height 25
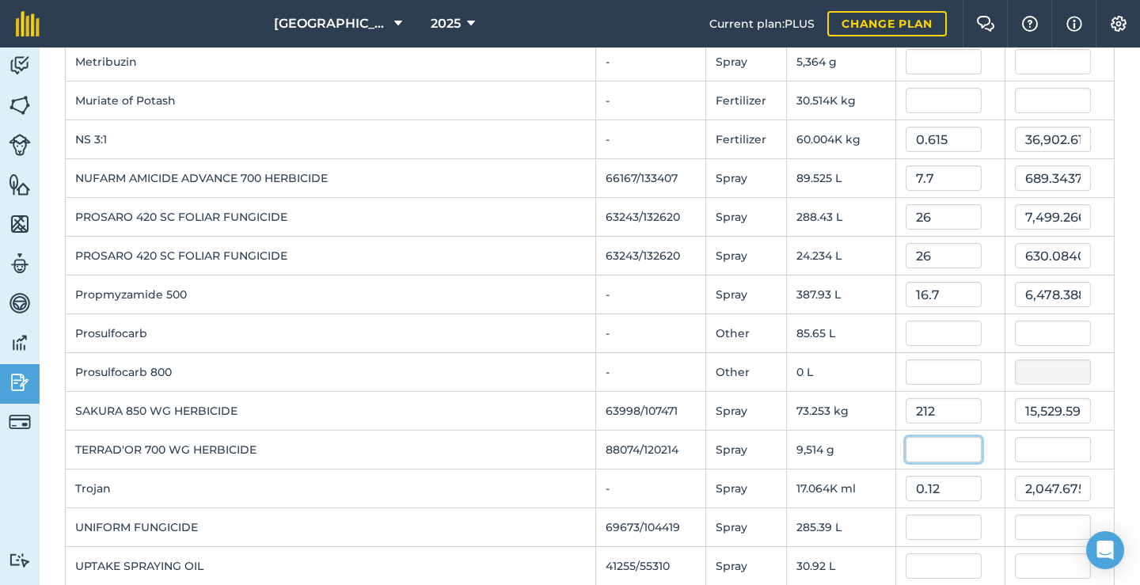
scroll to position [1475, 0]
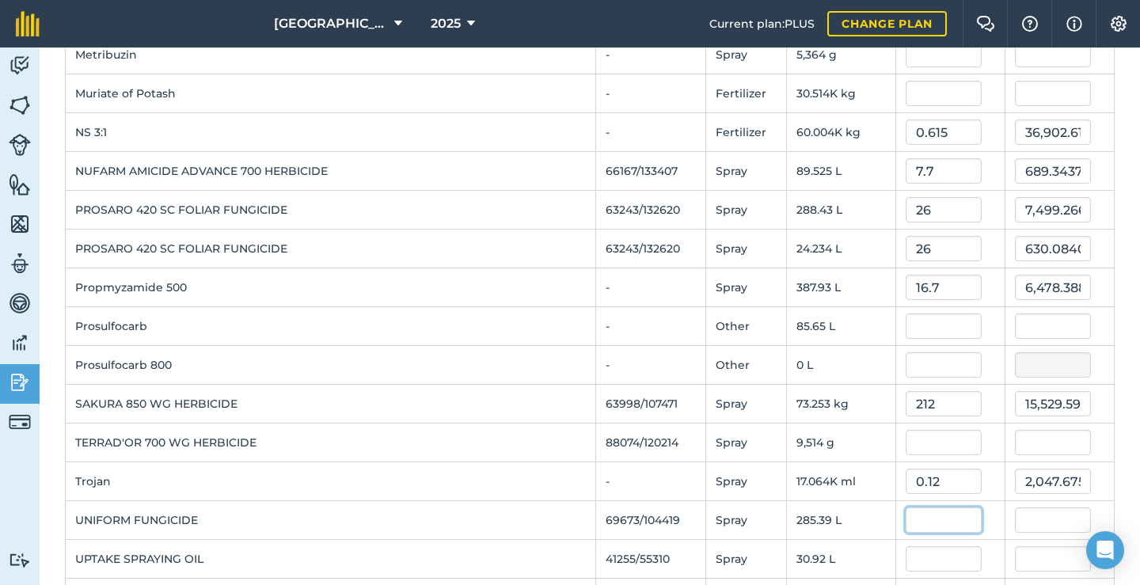
click at [922, 521] on input "text" at bounding box center [943, 519] width 76 height 25
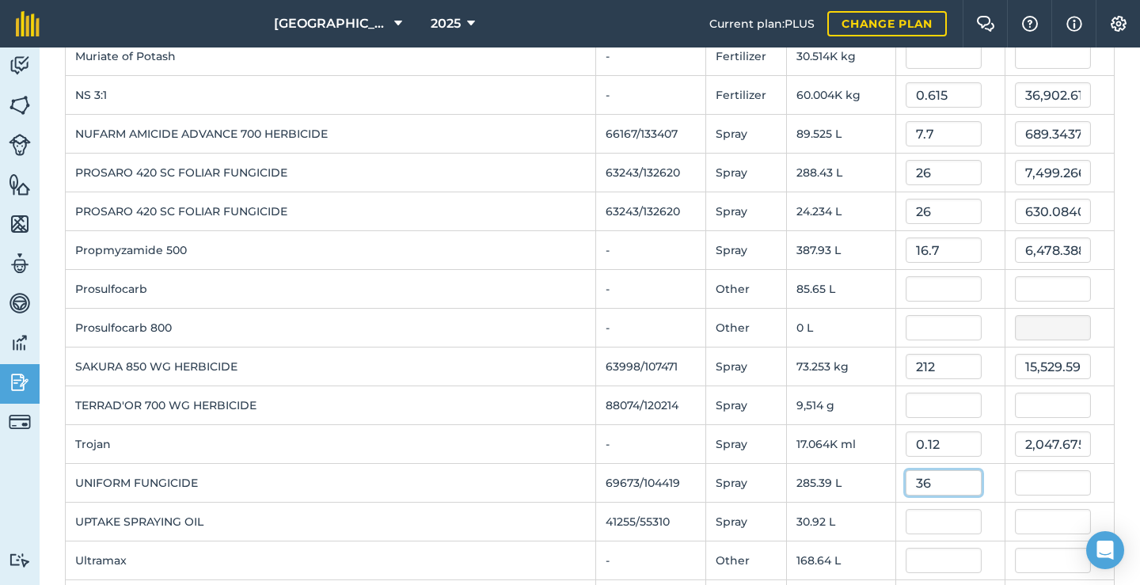
scroll to position [1518, 0]
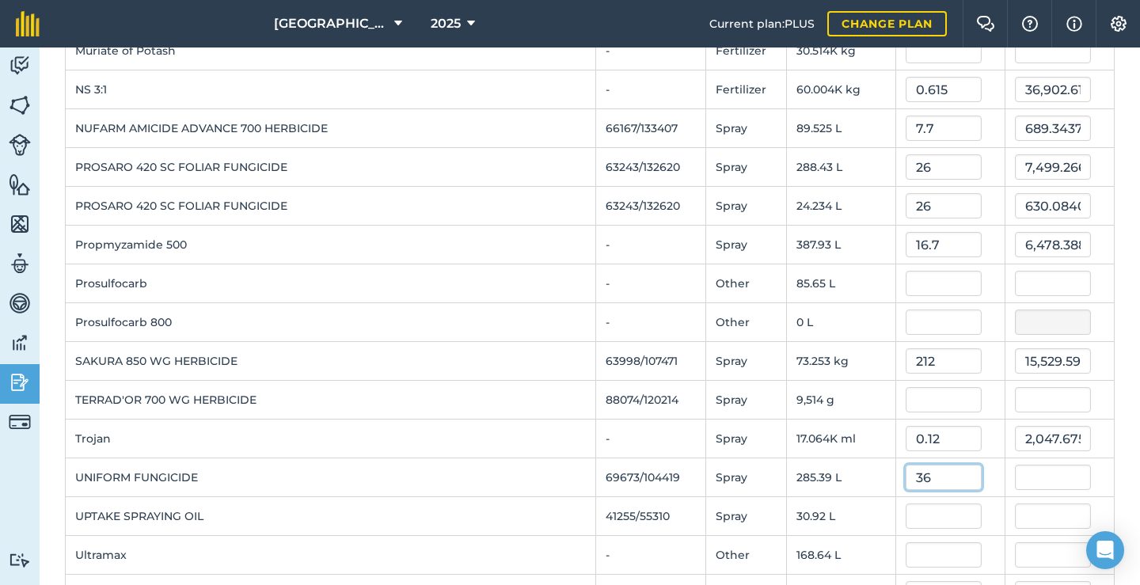
type input "36"
type input "10,274.039999999999"
click at [931, 520] on input "text" at bounding box center [943, 515] width 76 height 25
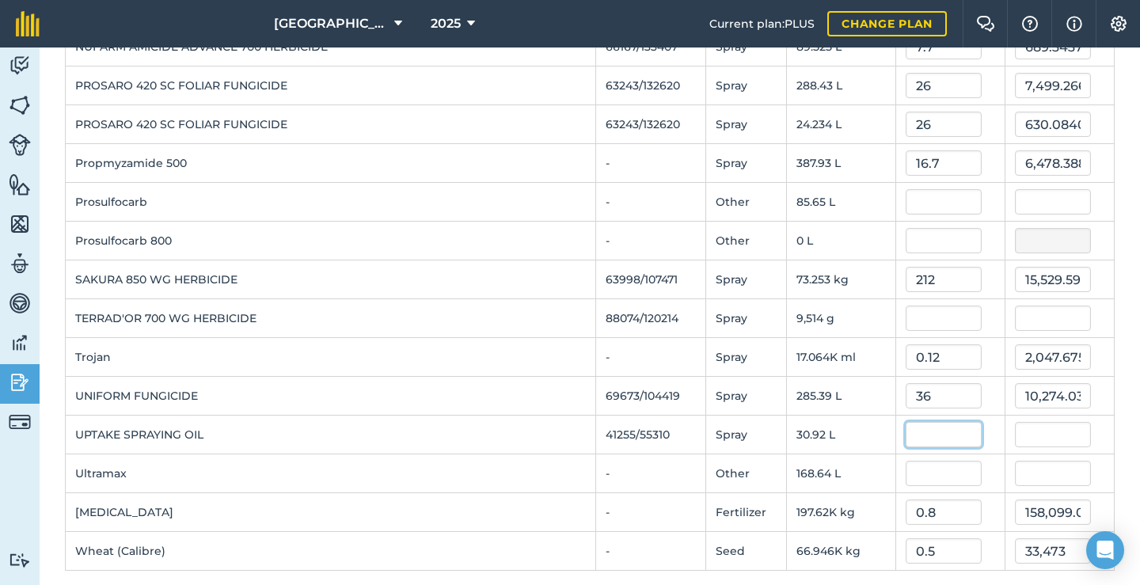
scroll to position [1600, 0]
click at [922, 465] on input "text" at bounding box center [943, 472] width 76 height 25
type input "6.8"
type input "1,146.752"
click at [860, 441] on td "30.92 L" at bounding box center [840, 434] width 109 height 39
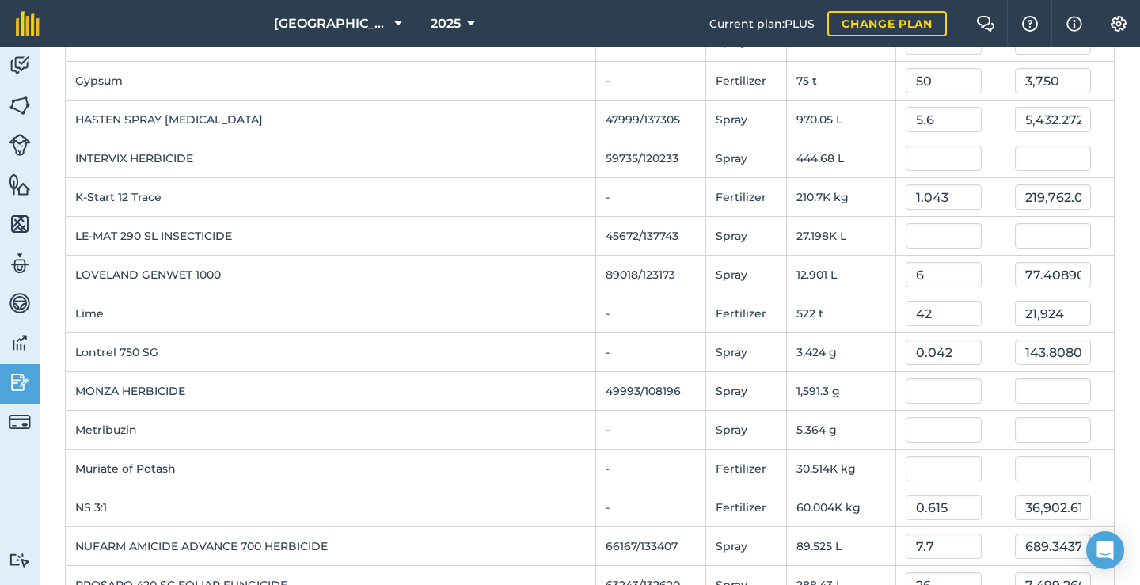
scroll to position [1101, 0]
click at [949, 472] on input "text" at bounding box center [943, 467] width 76 height 25
type input "0.655"
type input "19,986.41062"
click at [848, 401] on td "1,591.3 g" at bounding box center [840, 390] width 109 height 39
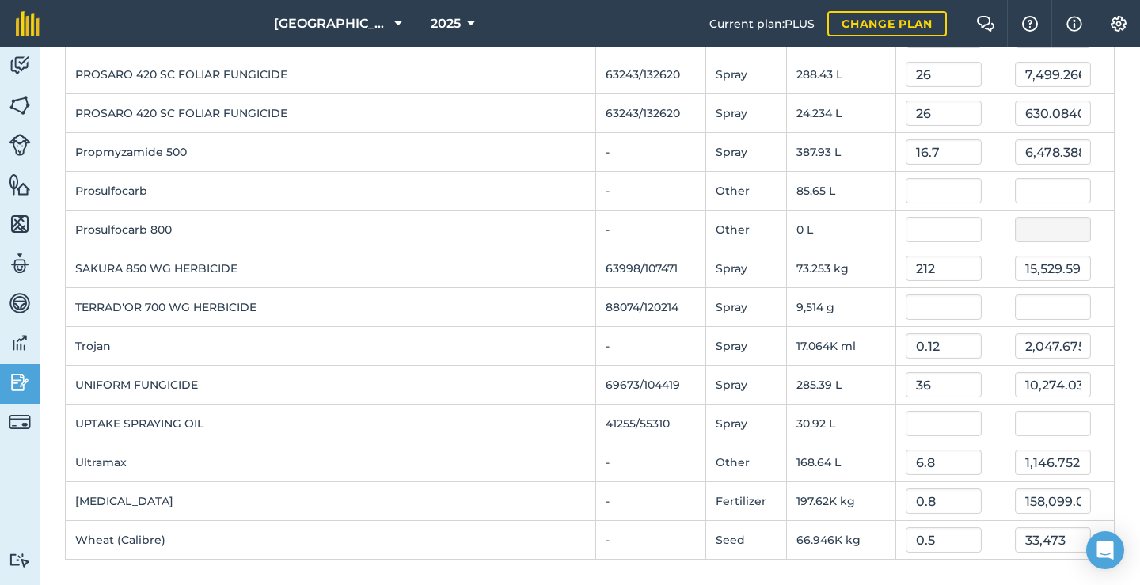
scroll to position [1611, 0]
click at [935, 504] on input "0.8" at bounding box center [943, 500] width 76 height 25
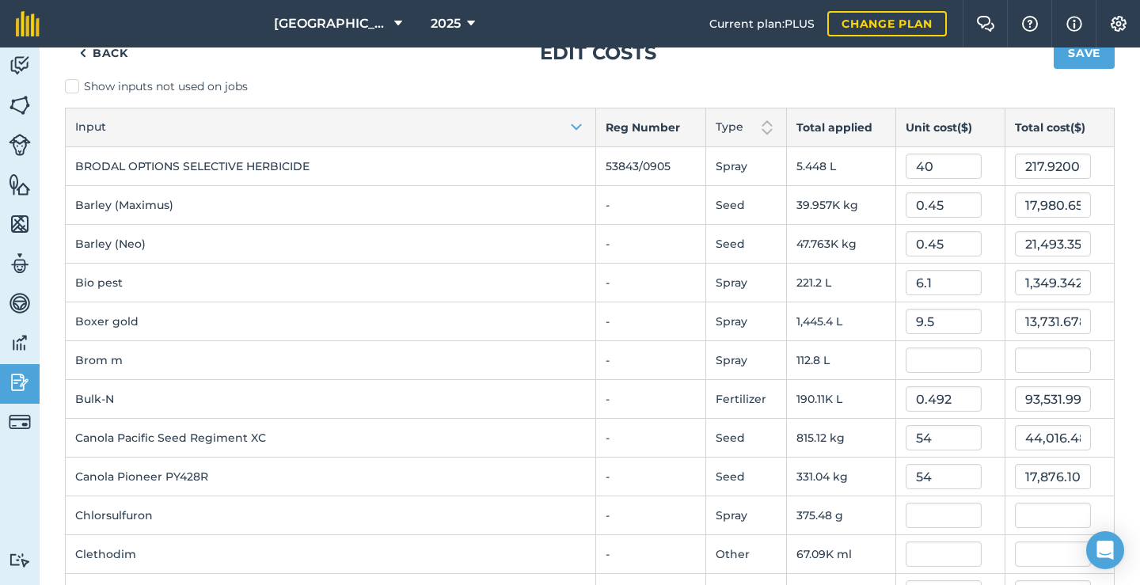
scroll to position [40, 0]
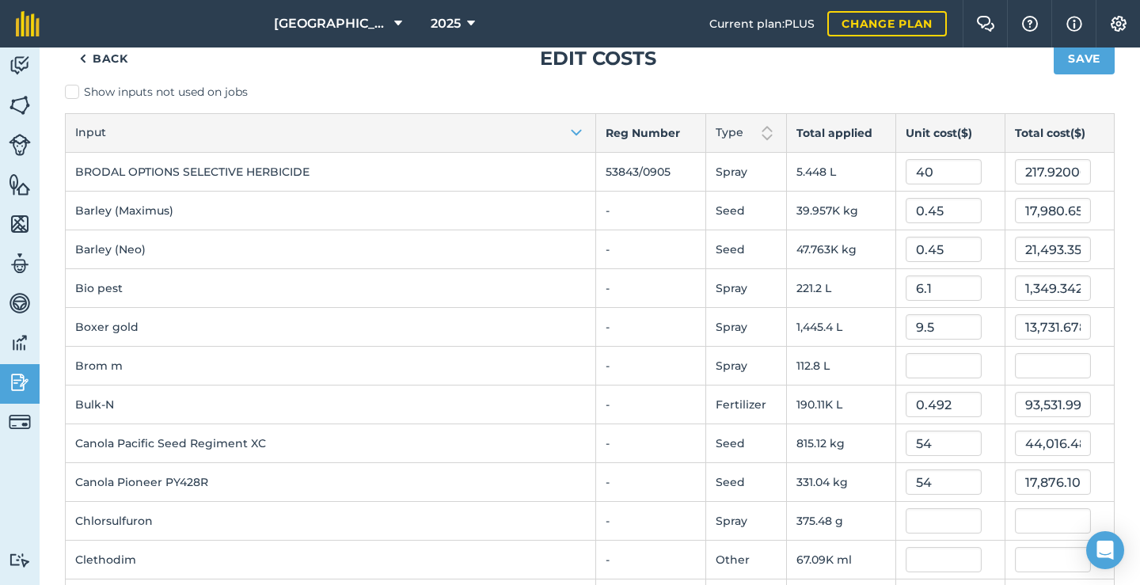
type input "0.813"
type input "160,668.13314"
click at [946, 407] on input "0.492" at bounding box center [943, 404] width 76 height 25
type input "0.46"
type input "87,448.6174"
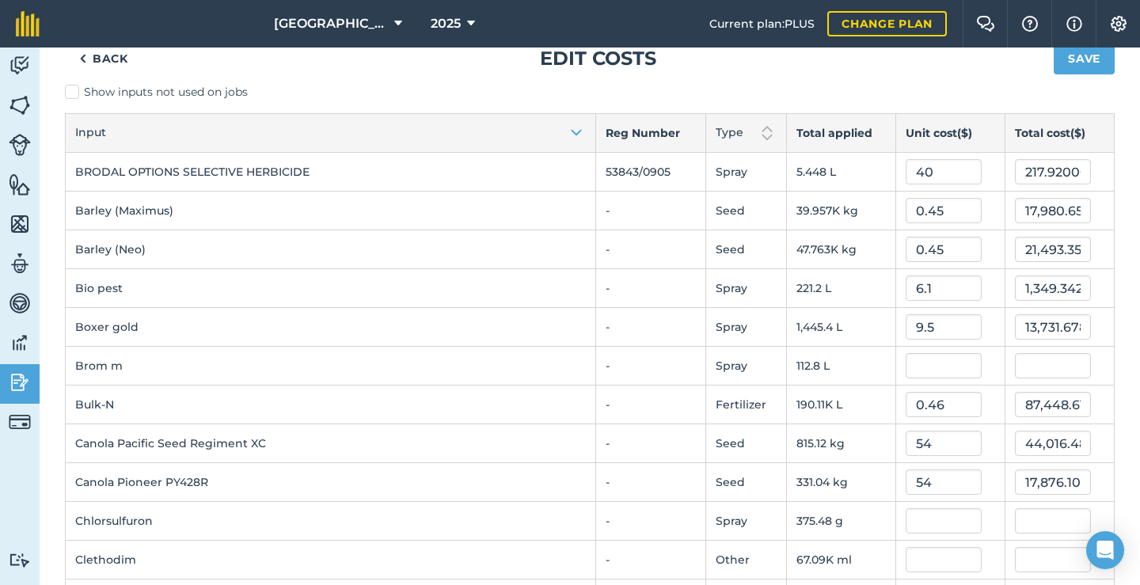
click at [526, 348] on td "Brom m" at bounding box center [331, 366] width 530 height 39
click at [937, 408] on input "0.46" at bounding box center [943, 404] width 76 height 25
click at [654, 368] on td "-" at bounding box center [650, 366] width 110 height 39
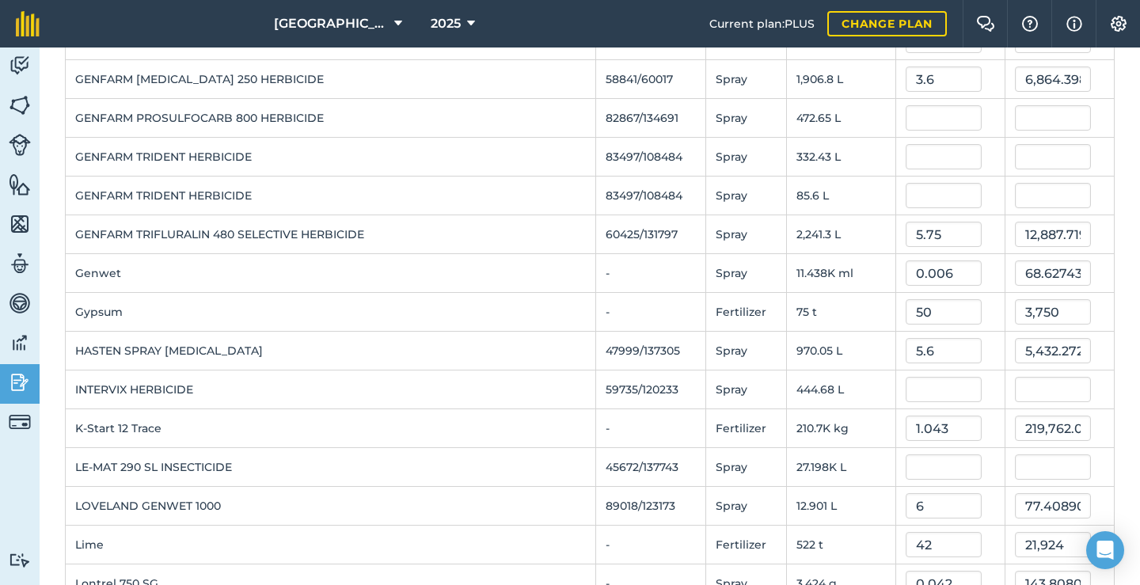
scroll to position [862, 0]
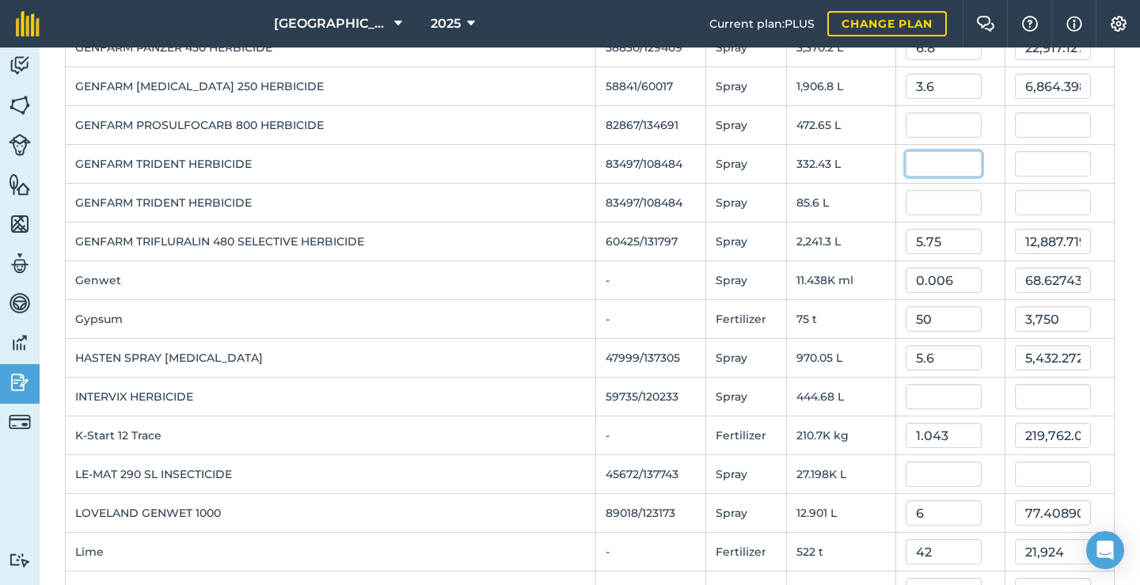
click at [925, 169] on input "text" at bounding box center [943, 163] width 76 height 25
type input "13.9"
type input "4,620.74086"
click at [916, 211] on input "text" at bounding box center [943, 202] width 76 height 25
type input "13.9"
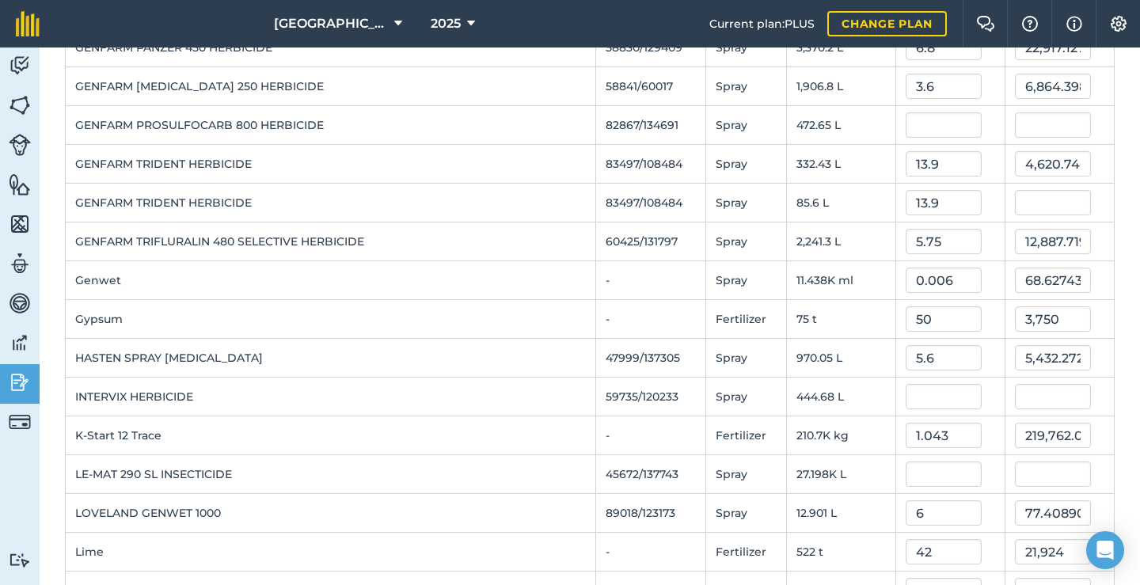
type input "1,189.84"
click at [496, 296] on td "Genwet" at bounding box center [331, 280] width 530 height 39
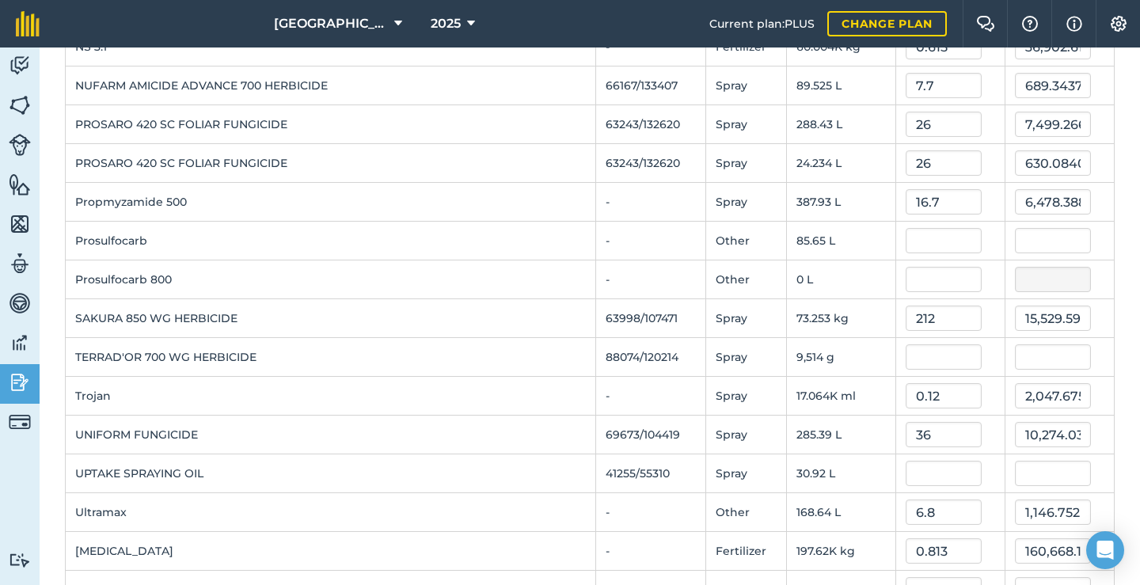
scroll to position [1560, 0]
drag, startPoint x: 928, startPoint y: 126, endPoint x: 898, endPoint y: 125, distance: 30.1
click at [905, 125] on input "26" at bounding box center [943, 124] width 76 height 25
type input "16.5"
type input "4,759.14978"
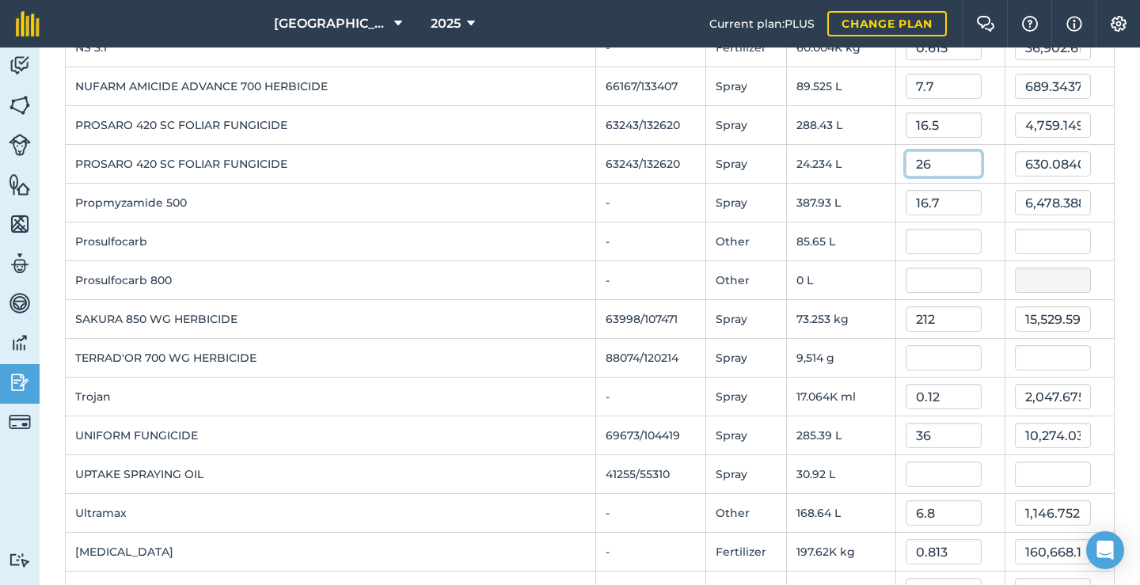
drag, startPoint x: 921, startPoint y: 168, endPoint x: 904, endPoint y: 167, distance: 17.4
click at [905, 167] on input "26" at bounding box center [943, 163] width 76 height 25
type input "16.5"
type input "399.86100000000005"
click at [915, 249] on input "text" at bounding box center [943, 241] width 76 height 25
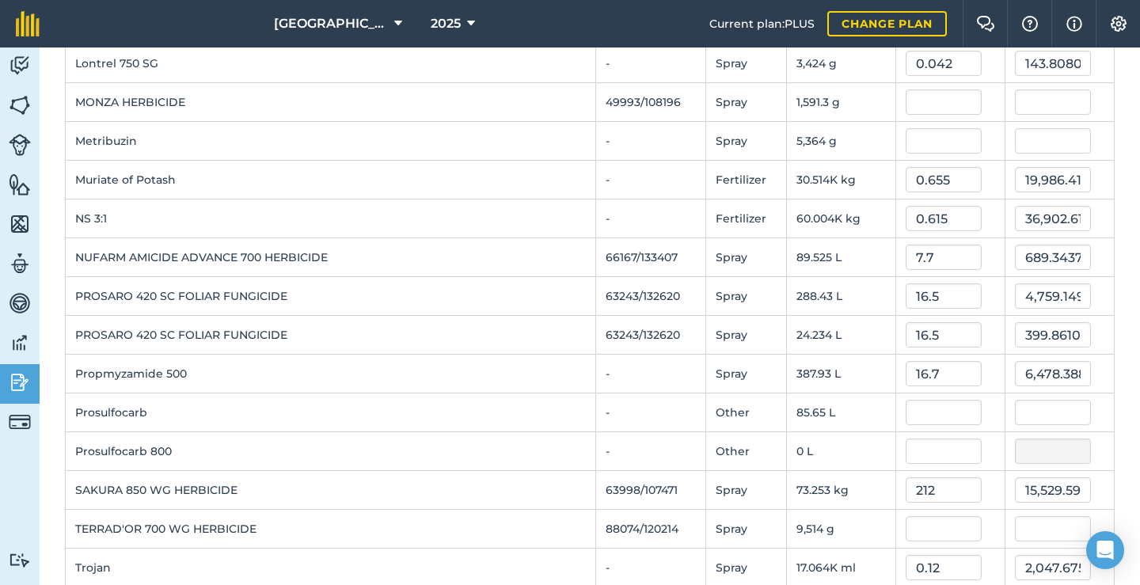
scroll to position [1424, 0]
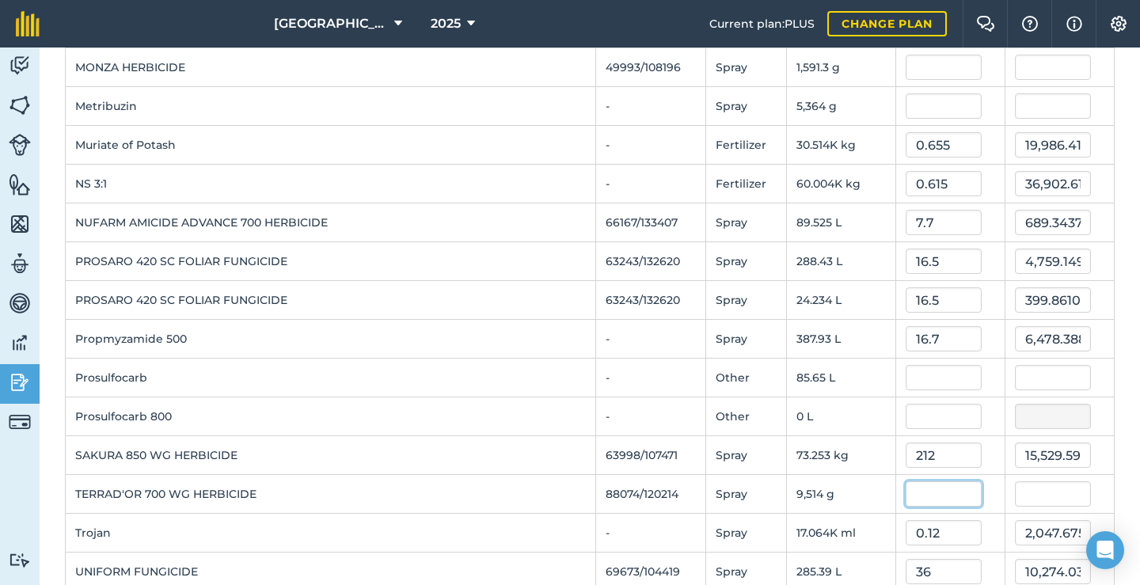
click at [921, 498] on input "text" at bounding box center [943, 493] width 76 height 25
type input "0.33"
type input "3,139.6200000000003"
click at [841, 401] on td "0 L" at bounding box center [840, 416] width 109 height 39
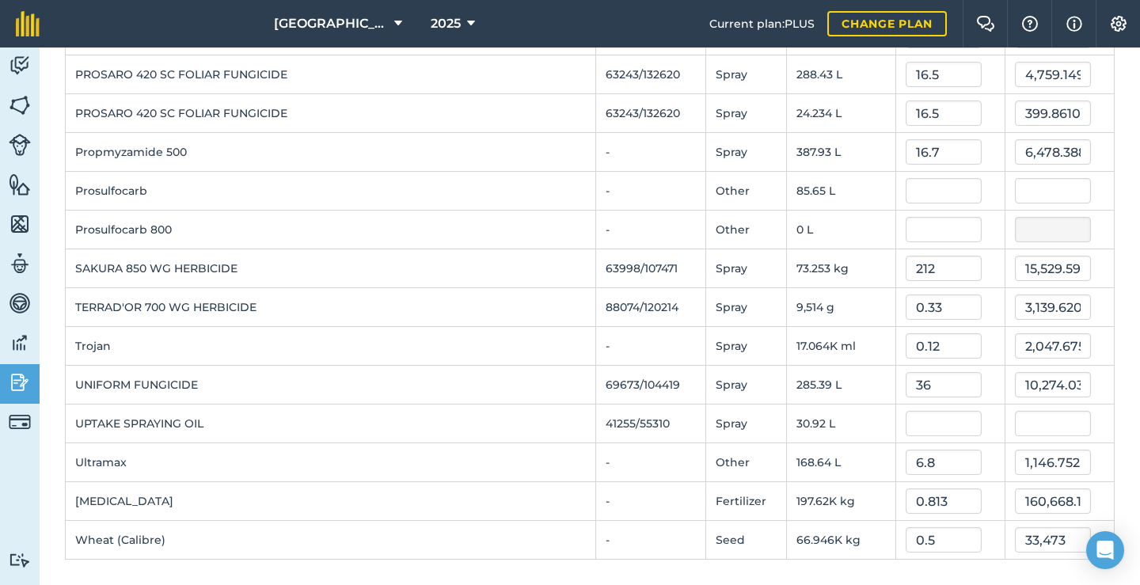
scroll to position [1611, 0]
click at [364, 280] on td "SAKURA 850 WG HERBICIDE" at bounding box center [331, 268] width 530 height 39
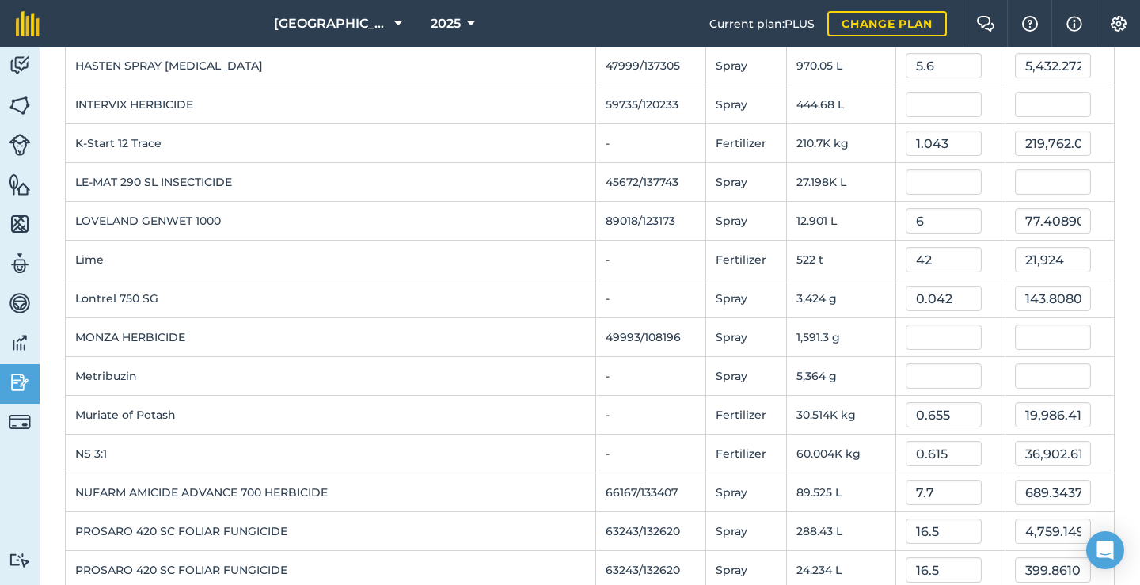
scroll to position [1152, 0]
click at [913, 184] on input "text" at bounding box center [943, 184] width 76 height 25
type input "29"
type input "788,755.05"
click at [572, 273] on td "Lime" at bounding box center [331, 262] width 530 height 39
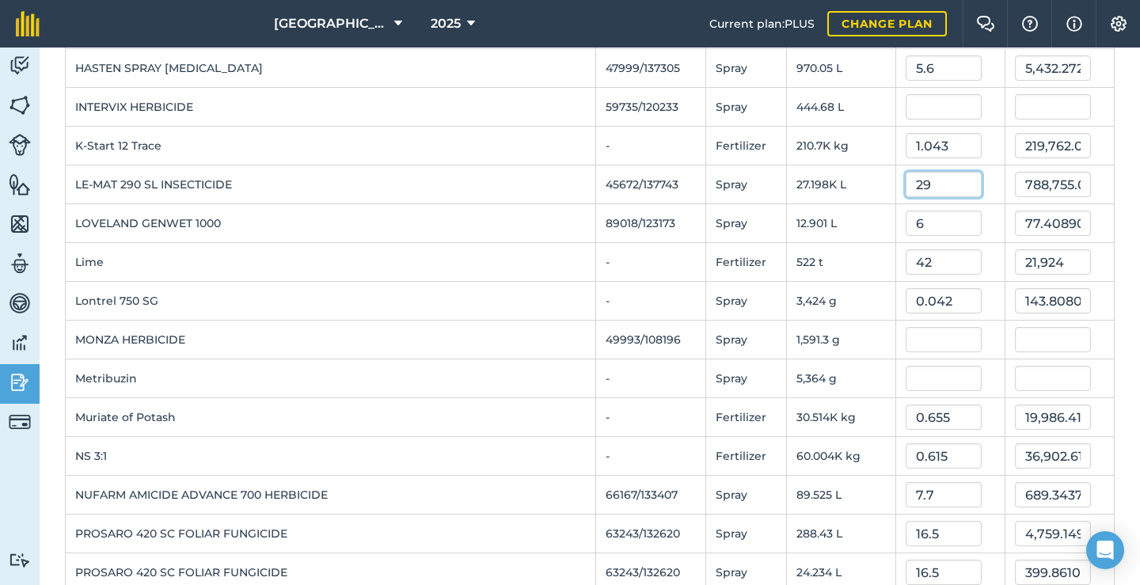
click at [907, 188] on input "29" at bounding box center [943, 184] width 76 height 25
type input "0.029"
type input "788.7550500000001"
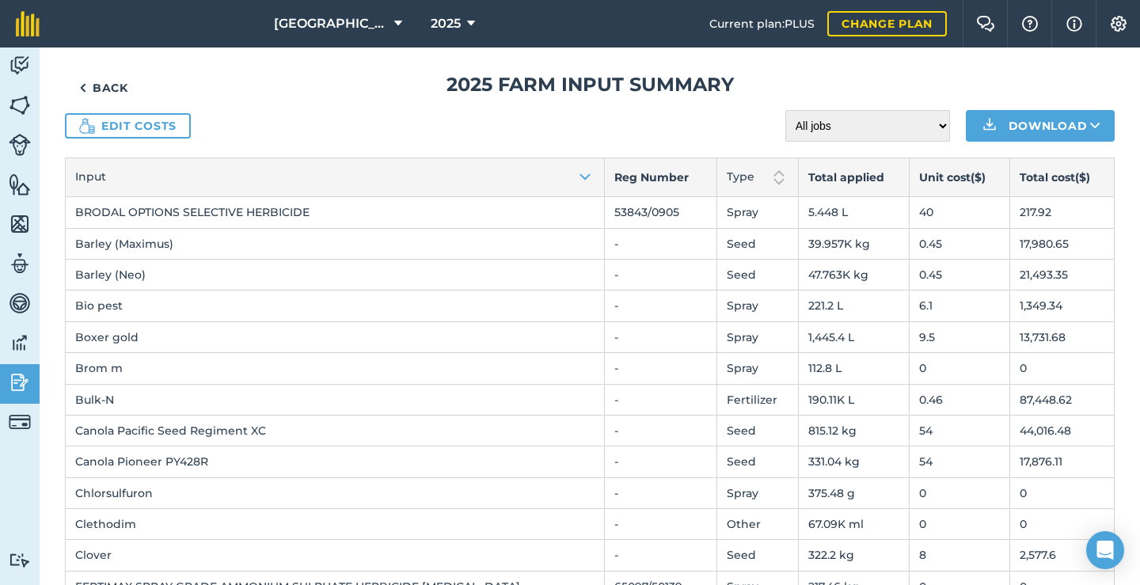
scroll to position [1, 0]
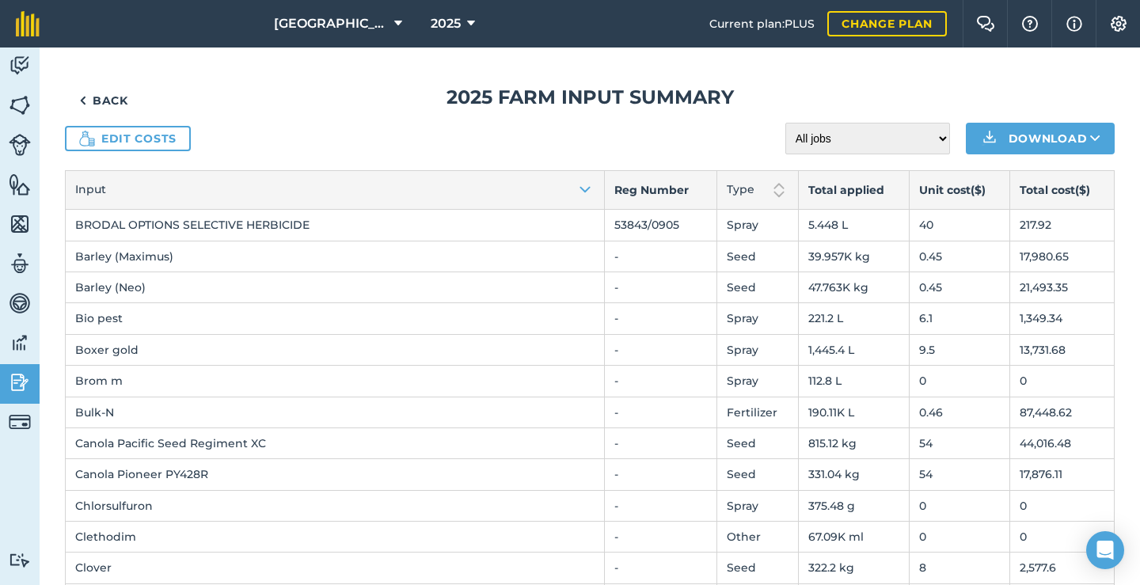
click at [131, 140] on link "Edit costs" at bounding box center [128, 138] width 126 height 25
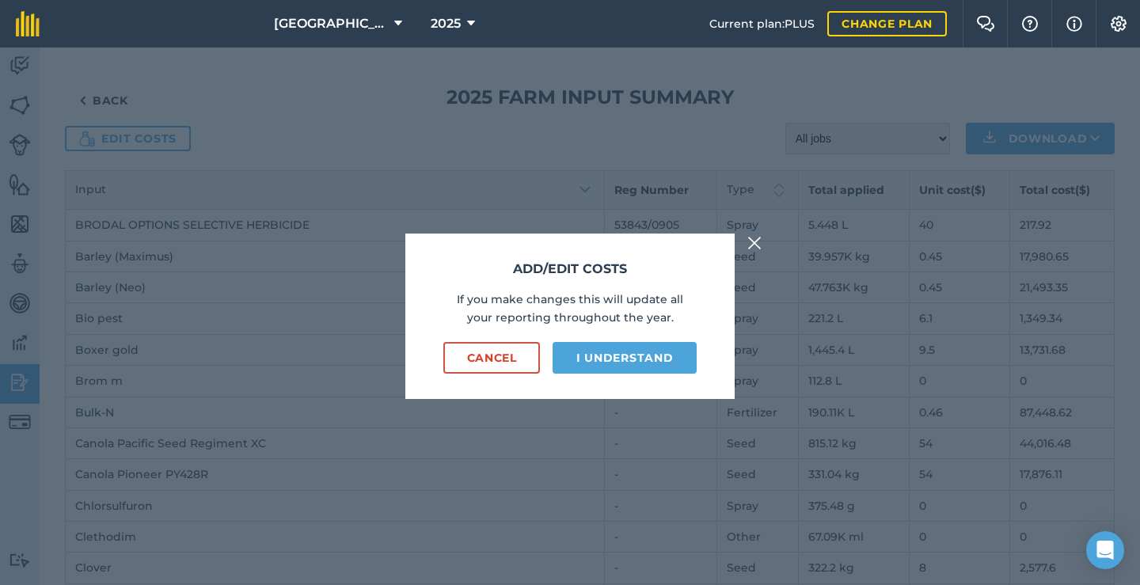
click at [596, 357] on button "I understand" at bounding box center [624, 358] width 144 height 32
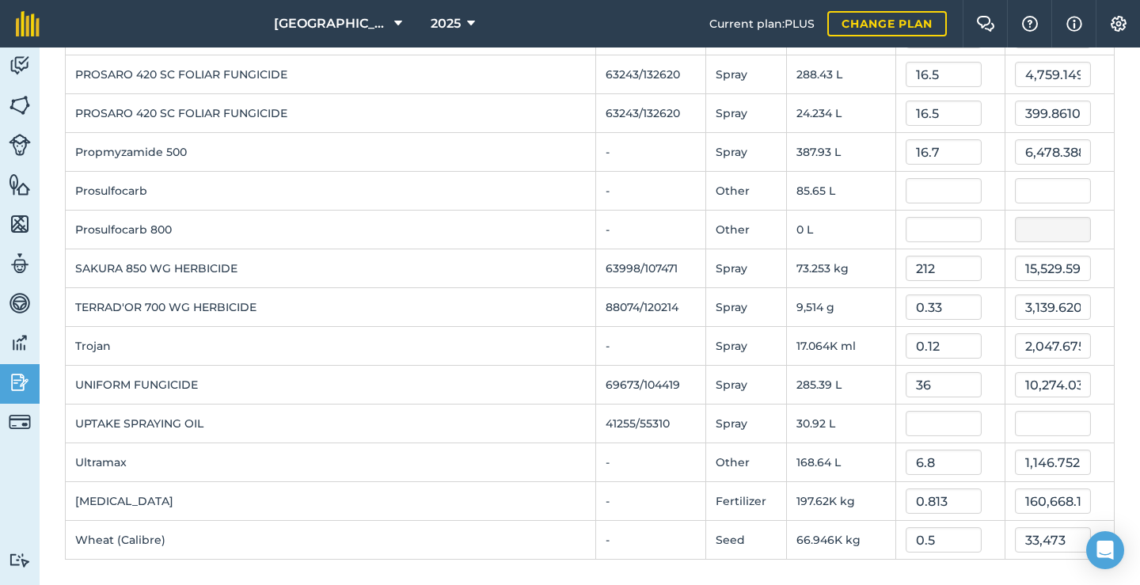
scroll to position [1611, 0]
click at [918, 422] on input "text" at bounding box center [943, 423] width 76 height 25
type input "7.3"
type input "225.716"
click at [422, 350] on td "Trojan" at bounding box center [331, 346] width 530 height 39
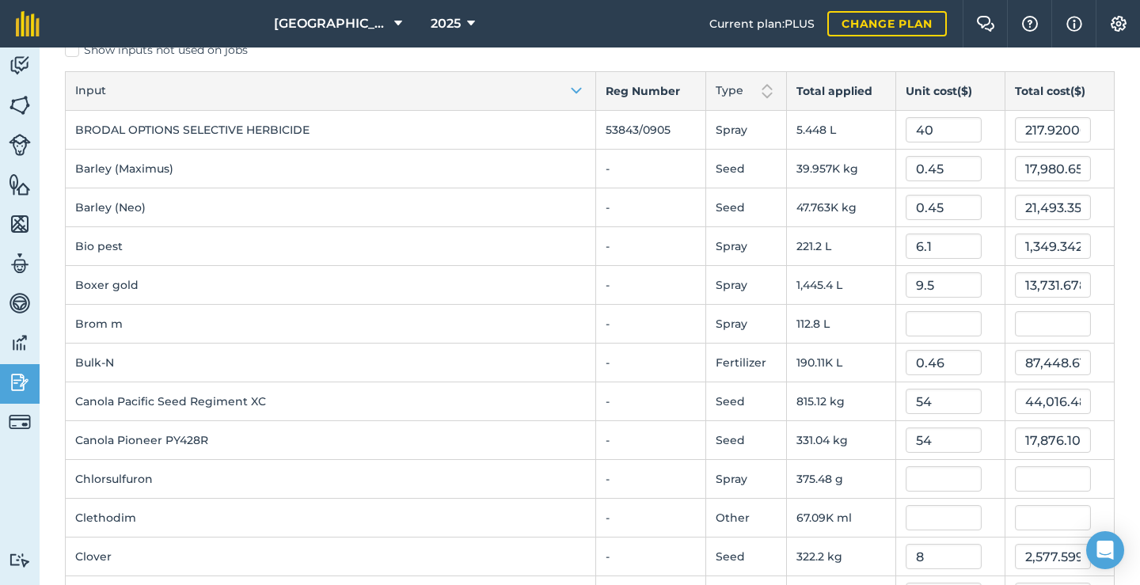
scroll to position [66, 0]
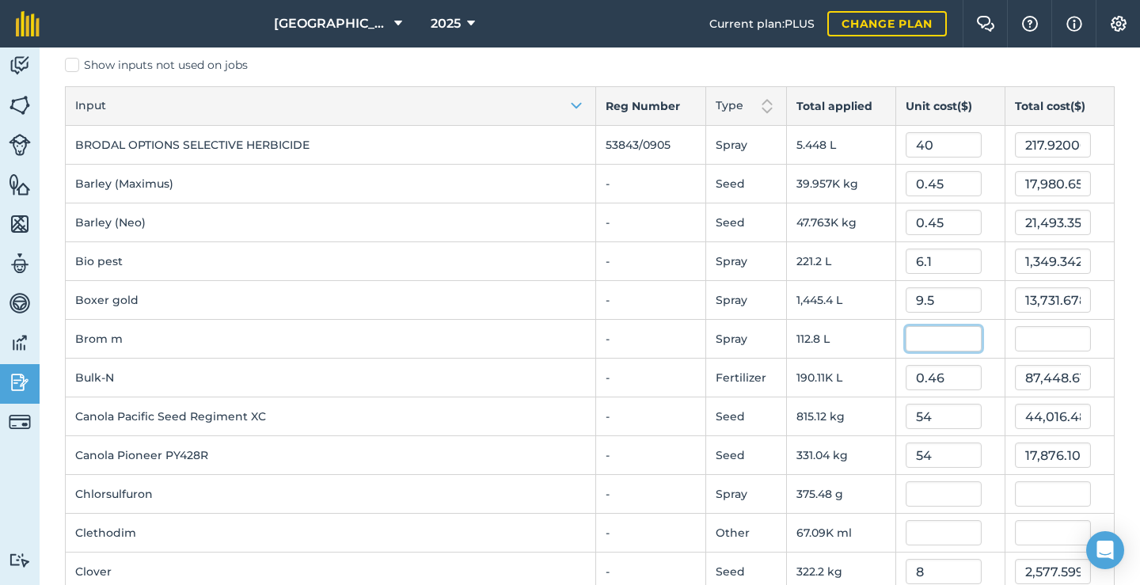
click at [928, 343] on input "text" at bounding box center [943, 338] width 76 height 25
type input "11.8"
type input "1,331.04"
click at [450, 275] on td "Bio pest" at bounding box center [331, 261] width 530 height 39
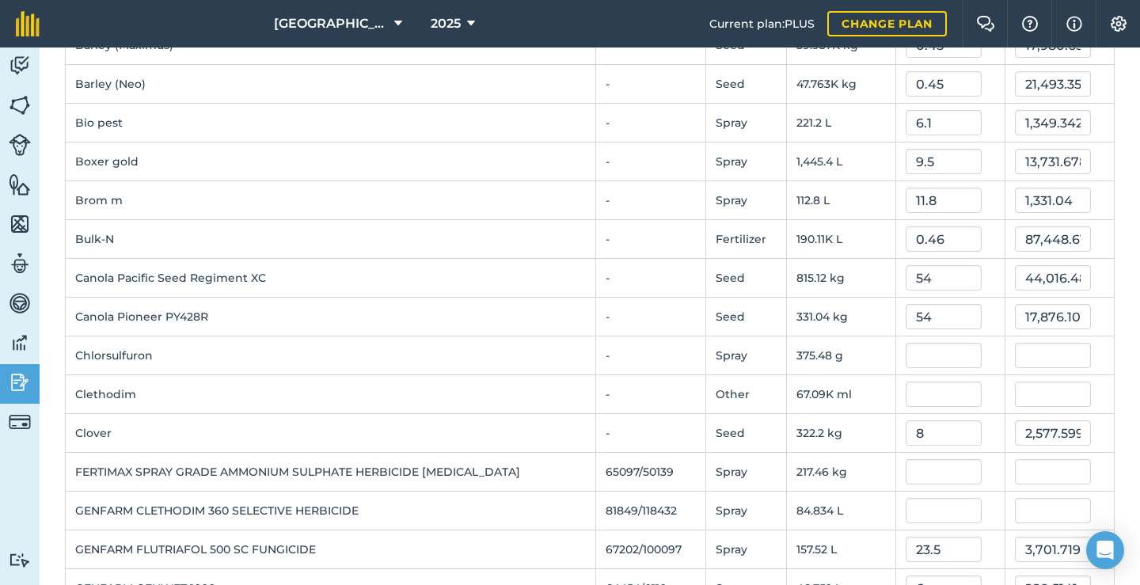
scroll to position [209, 0]
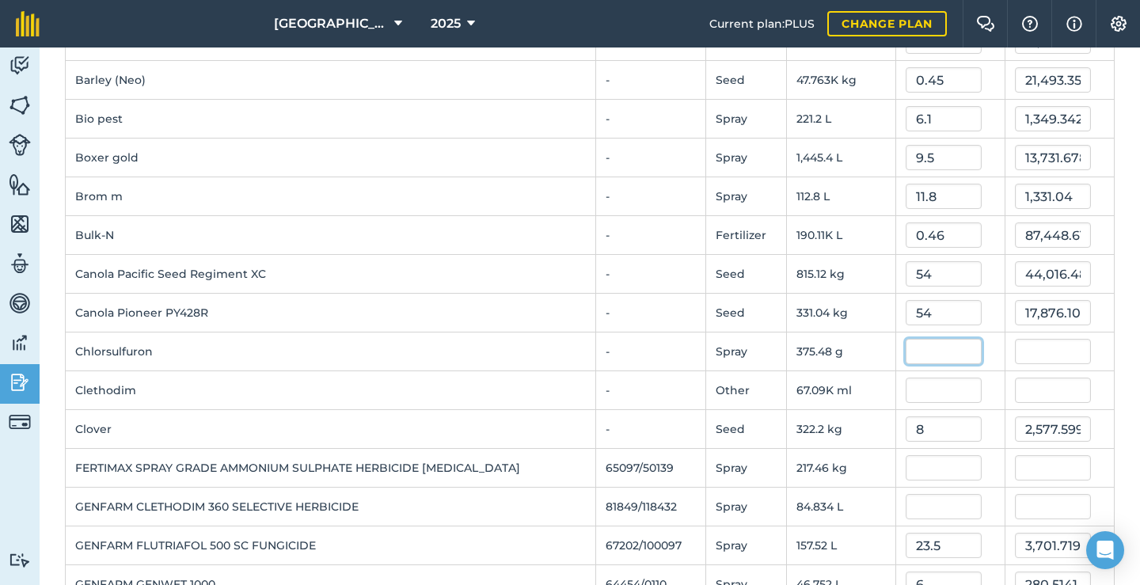
click at [928, 347] on input "text" at bounding box center [943, 351] width 76 height 25
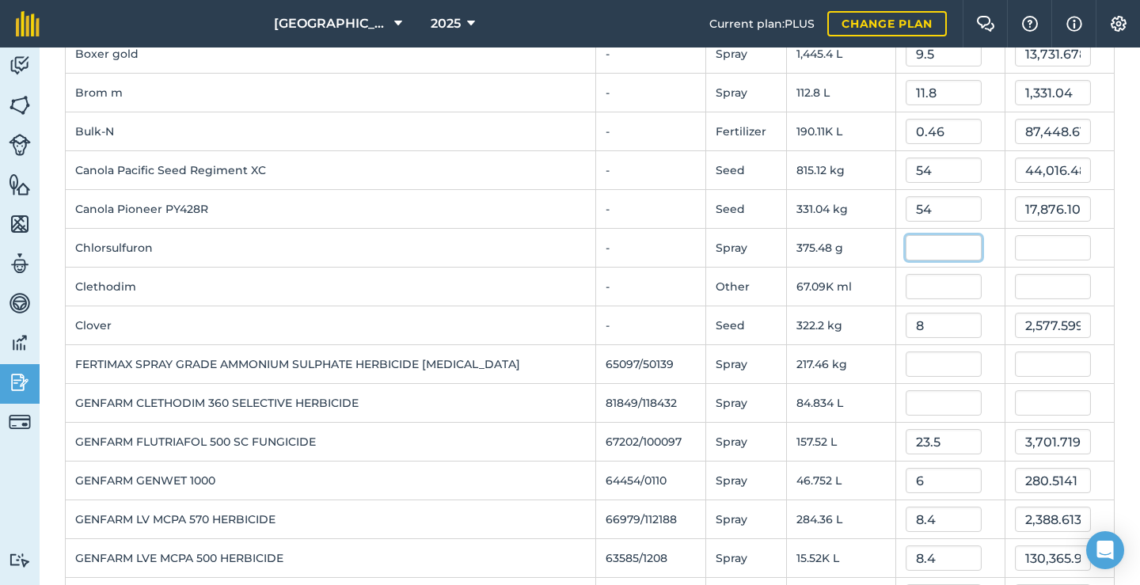
scroll to position [328, 0]
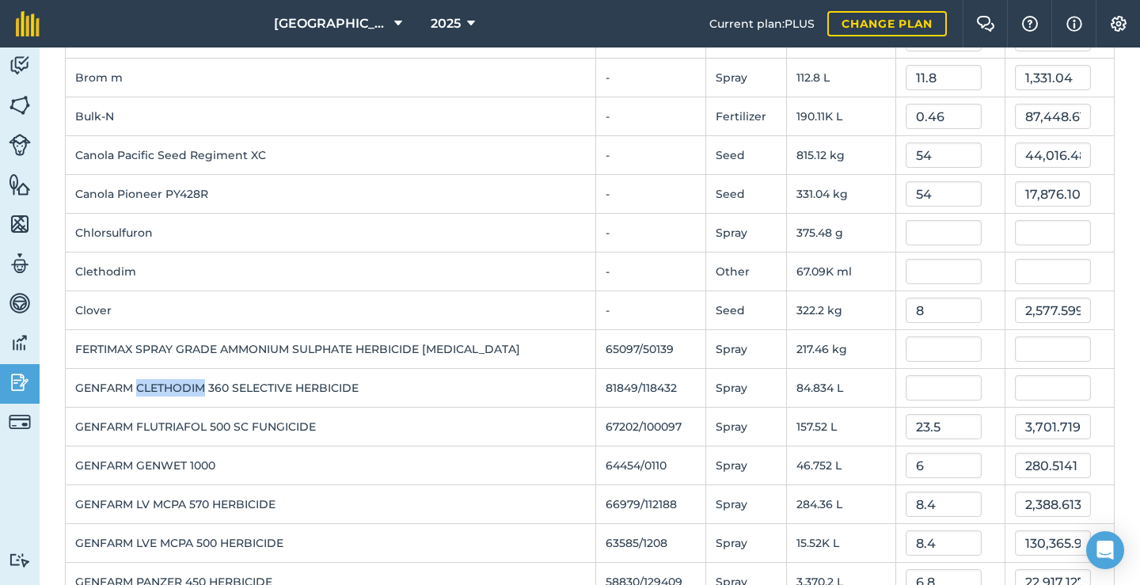
drag, startPoint x: 140, startPoint y: 385, endPoint x: 203, endPoint y: 392, distance: 63.6
click at [203, 392] on td "GENFARM CLETHODIM 360 SELECTIVE HERBICIDE" at bounding box center [331, 388] width 530 height 39
copy td "CLETHODIM"
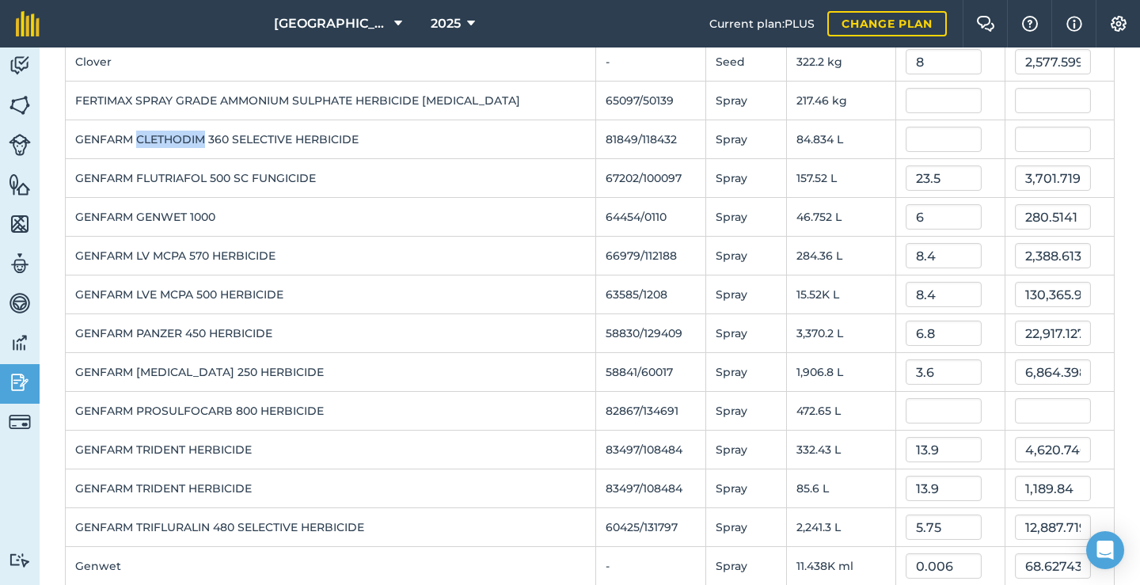
scroll to position [579, 0]
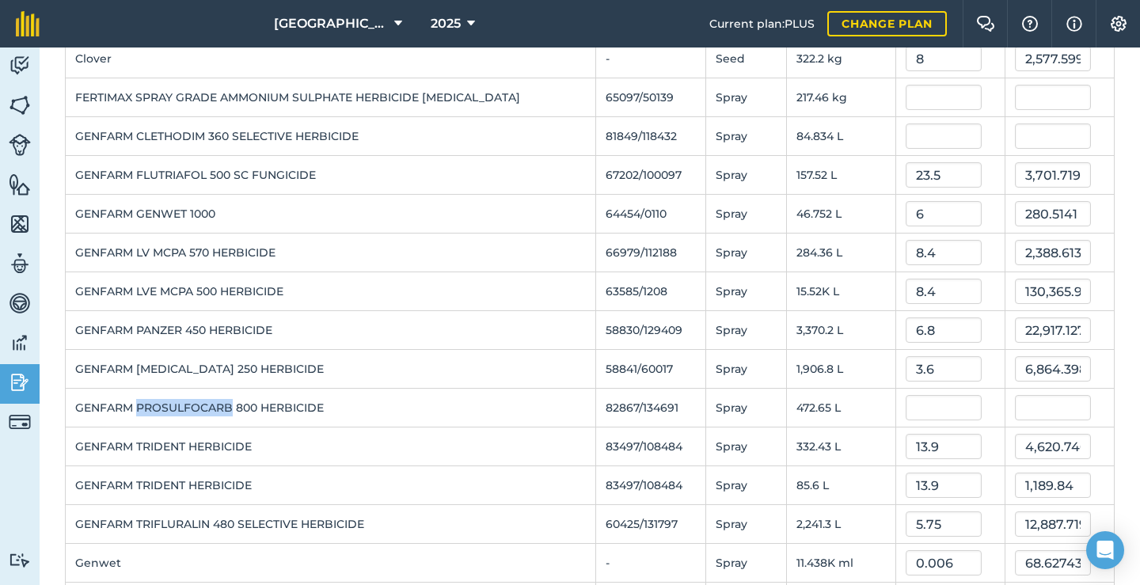
drag, startPoint x: 232, startPoint y: 411, endPoint x: 136, endPoint y: 403, distance: 96.1
click at [136, 403] on td "GENFARM PROSULFOCARB 800 HERBICIDE" at bounding box center [331, 408] width 530 height 39
copy td "PROSULFOCARB"
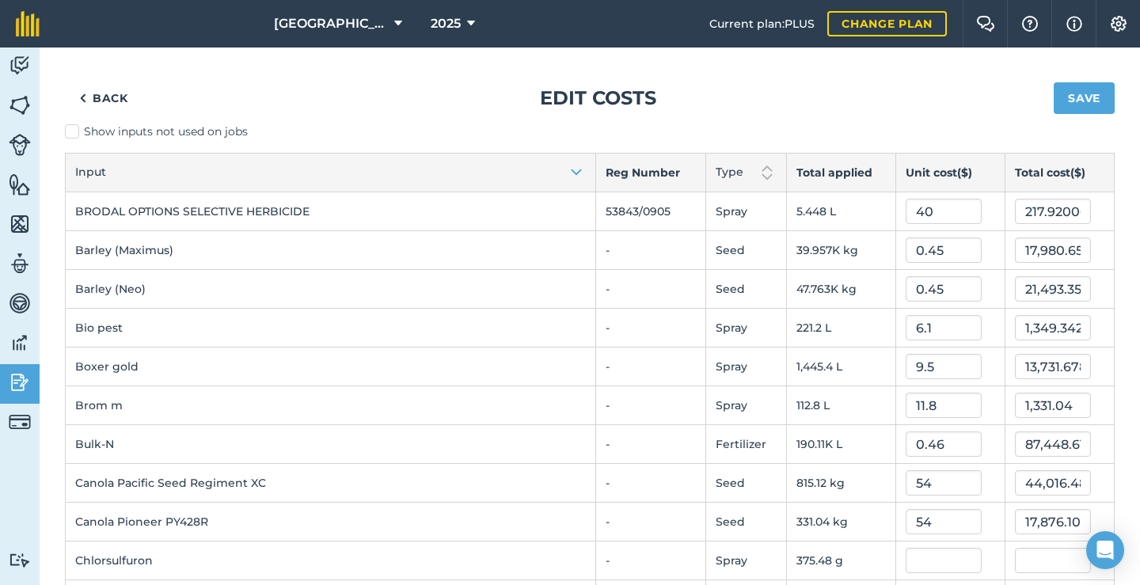
scroll to position [0, 0]
click at [1091, 97] on button "Save" at bounding box center [1083, 98] width 61 height 32
